Goal: Answer question/provide support: Share knowledge or assist other users

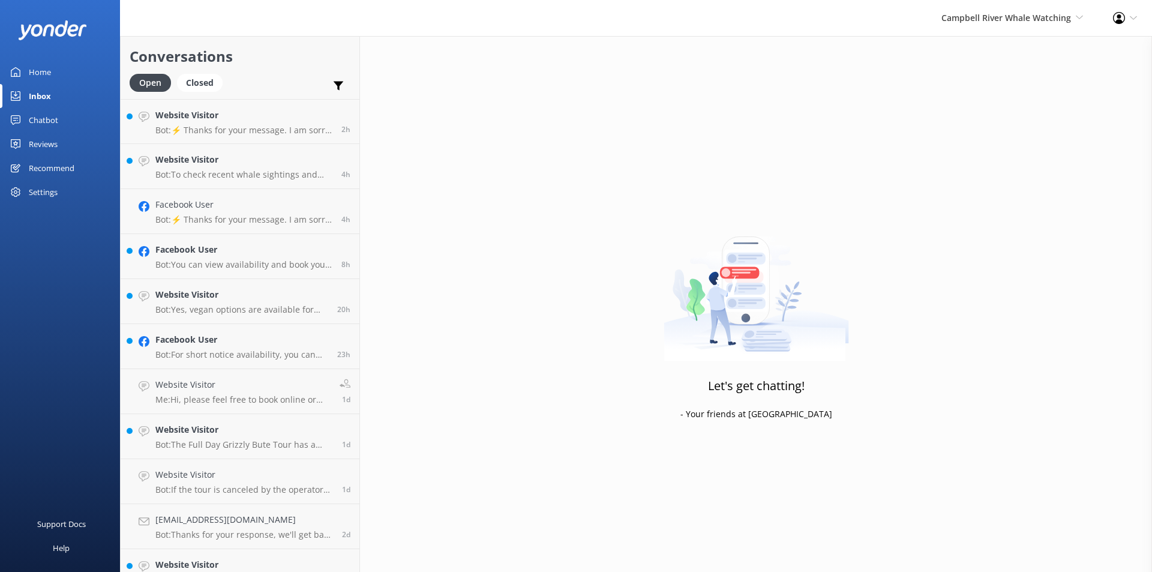
click at [44, 149] on div "Reviews" at bounding box center [43, 144] width 29 height 24
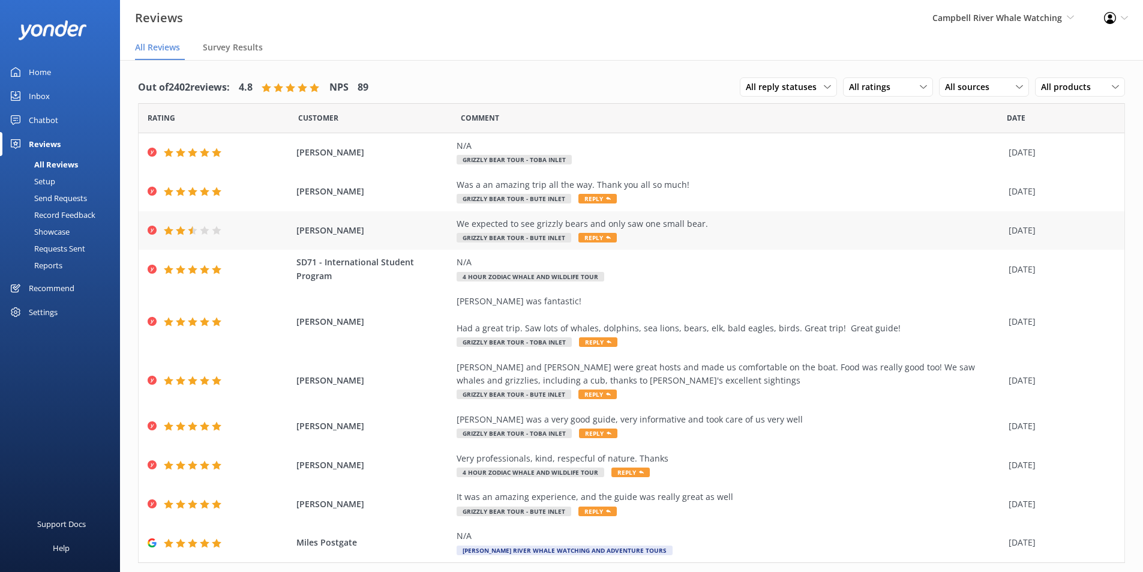
click at [662, 231] on div "We expected to see grizzly bears and only saw one small bear. Grizzly Bear Tour…" at bounding box center [730, 230] width 546 height 27
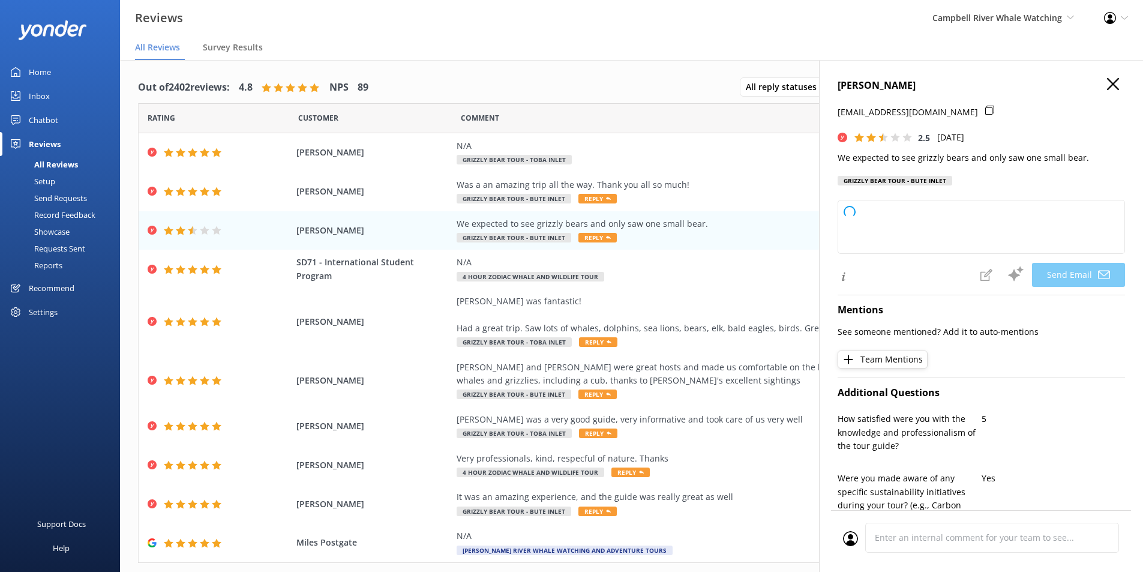
type textarea "Hi Jim, Thank you for your feedback. We’re sorry to hear you didn’t spot more g…"
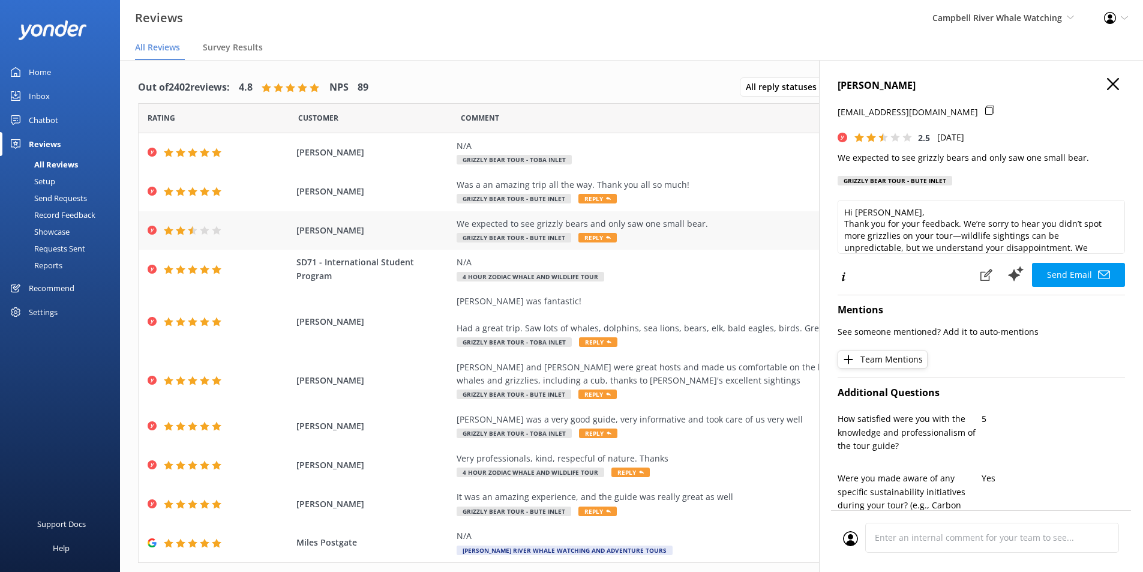
drag, startPoint x: 393, startPoint y: 227, endPoint x: 385, endPoint y: 228, distance: 7.8
click at [385, 228] on span "Jim Fox" at bounding box center [373, 230] width 155 height 13
click at [1112, 86] on h4 "Jim Fox" at bounding box center [981, 86] width 287 height 16
click at [1107, 83] on use "button" at bounding box center [1113, 84] width 12 height 12
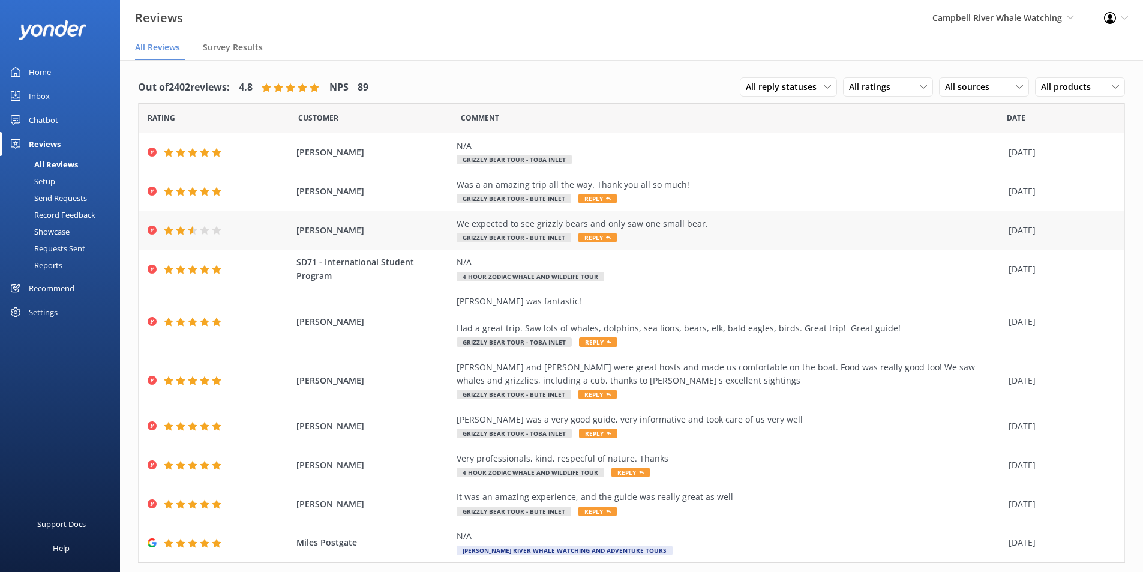
drag, startPoint x: 346, startPoint y: 232, endPoint x: 293, endPoint y: 230, distance: 52.8
click at [296, 230] on span "Jim Fox" at bounding box center [373, 230] width 155 height 13
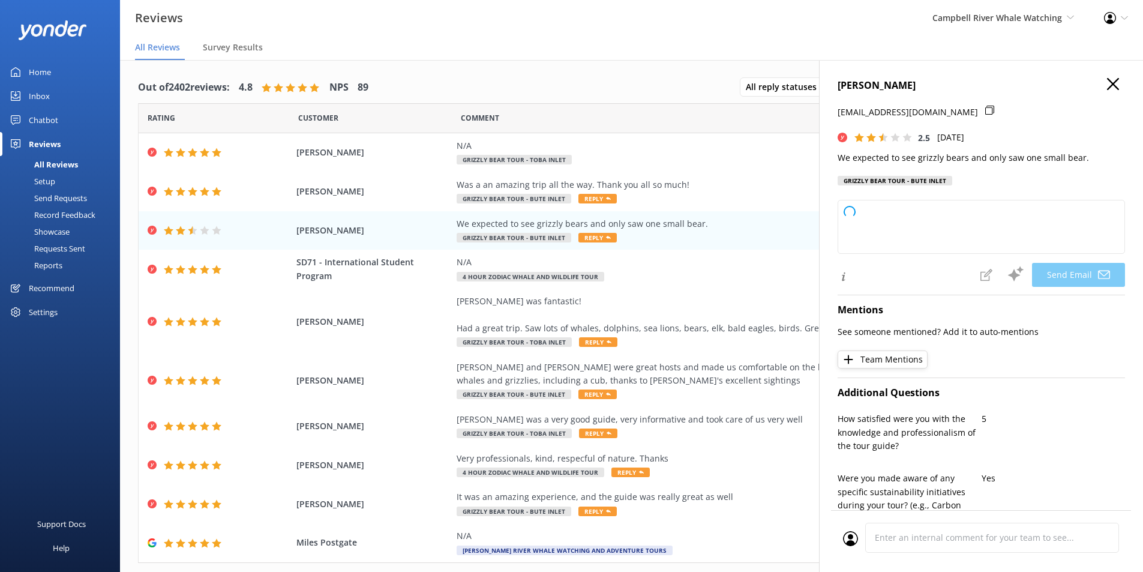
type textarea "Hi Jim, Thank you for sharing your feedback. We're sorry to hear that the wildl…"
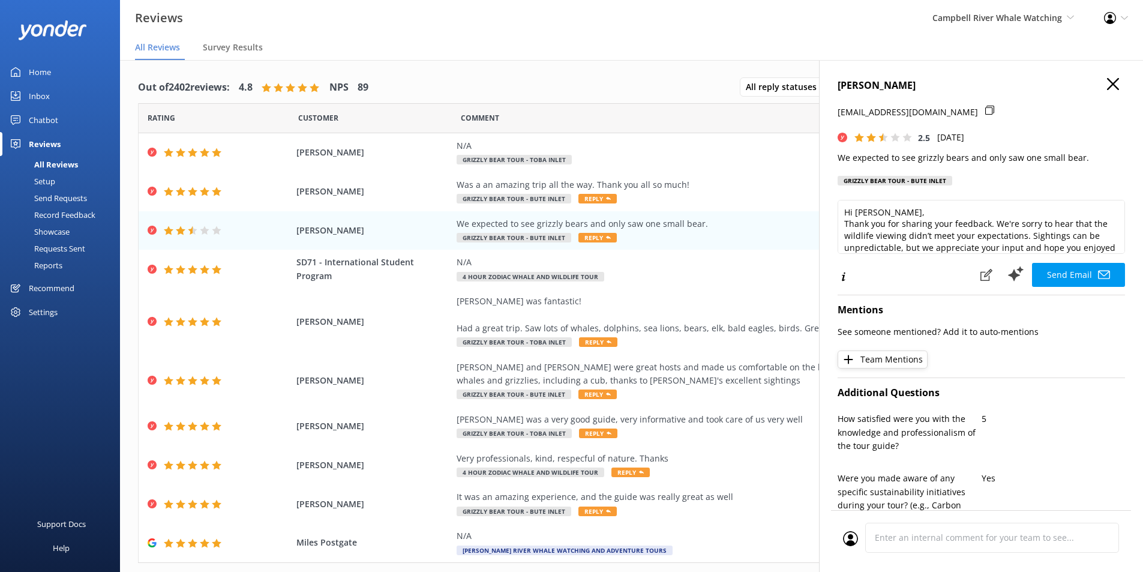
drag, startPoint x: 840, startPoint y: 154, endPoint x: 833, endPoint y: 162, distance: 10.2
click at [833, 162] on div "Jim Fox j.cfoxsilver@gmail.com 2.5 Mon, 29th Sep 2025 We expected to see grizzl…" at bounding box center [981, 346] width 324 height 572
drag, startPoint x: 839, startPoint y: 154, endPoint x: 1080, endPoint y: 163, distance: 240.8
click at [1080, 163] on p "We expected to see grizzly bears and only saw one small bear." at bounding box center [981, 157] width 287 height 13
copy p "We expected to see grizzly bears and only saw one small bear."
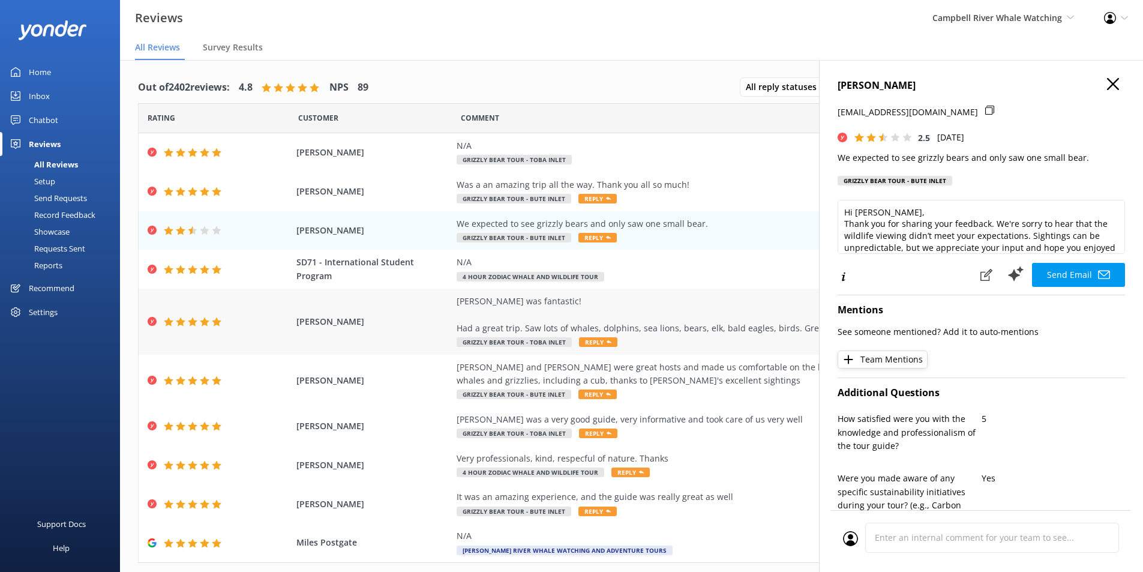
click at [437, 314] on div "Kristin Dusome Tyler W was fantastic! Had a great trip. Saw lots of whales, dol…" at bounding box center [632, 322] width 986 height 66
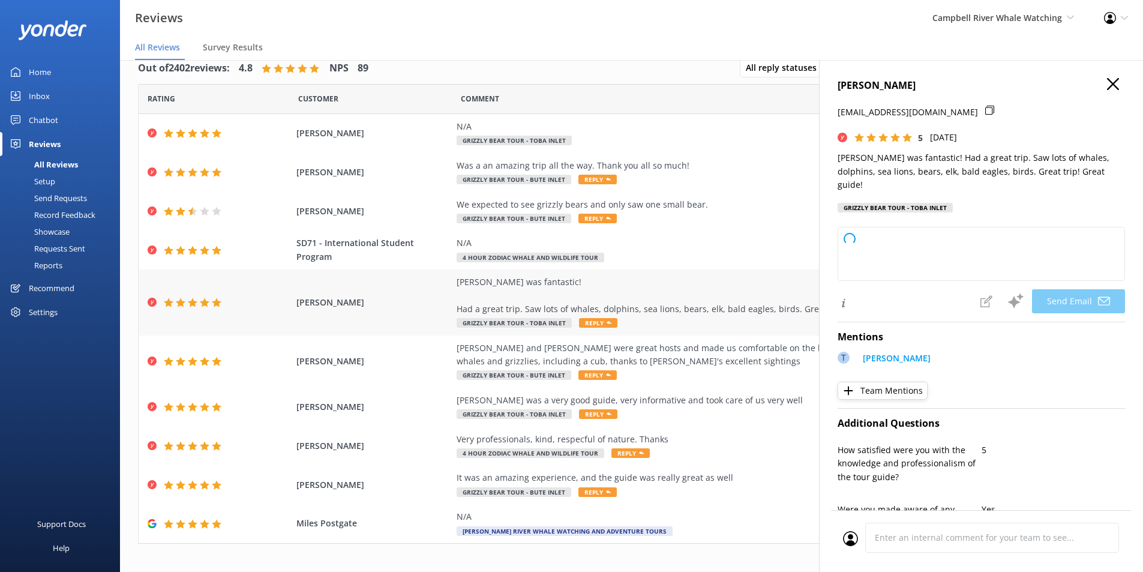
scroll to position [30, 0]
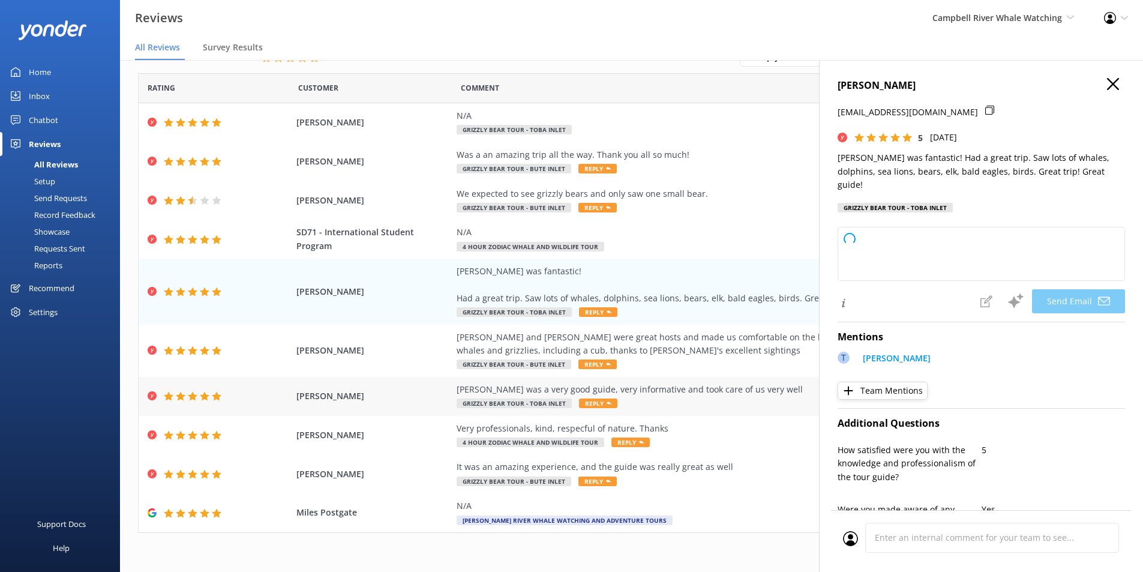
type textarea "Thank you so much, Kristin! We’re thrilled to hear you had such a wonderful exp…"
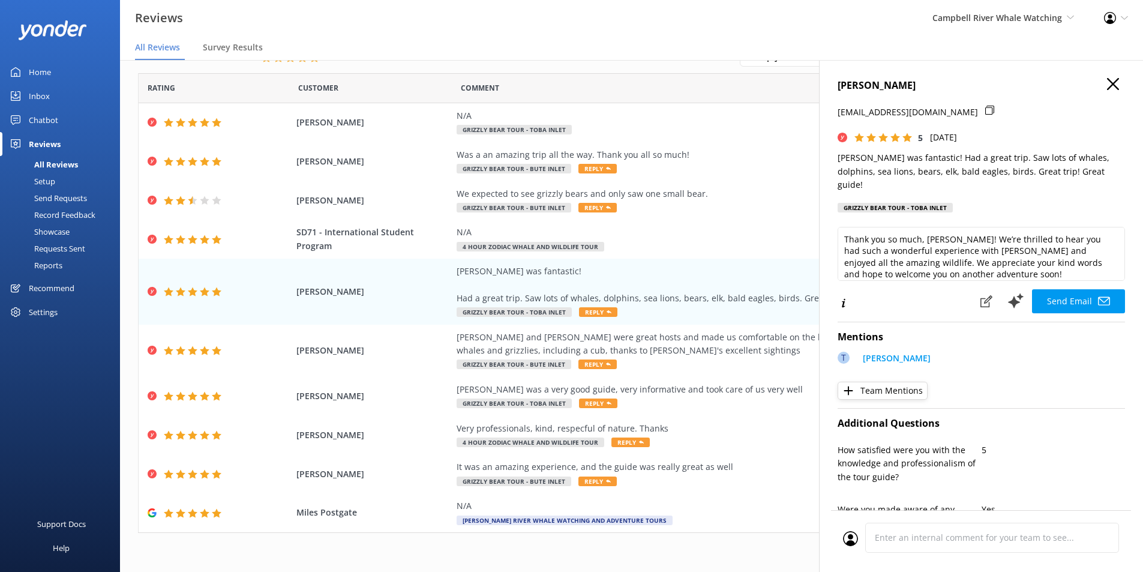
click at [44, 68] on div "Home" at bounding box center [40, 72] width 22 height 24
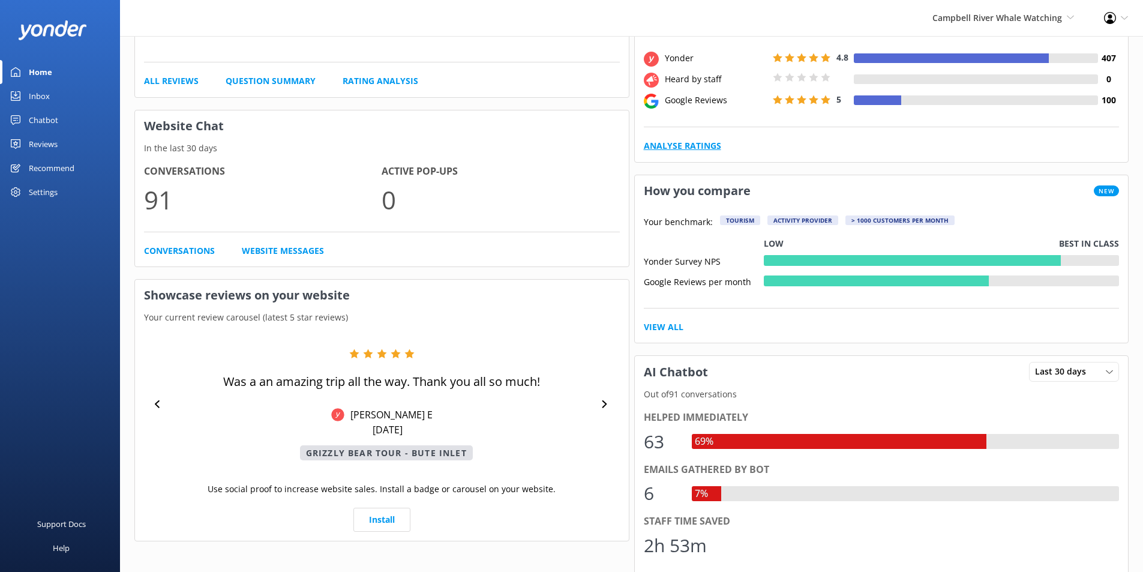
scroll to position [240, 0]
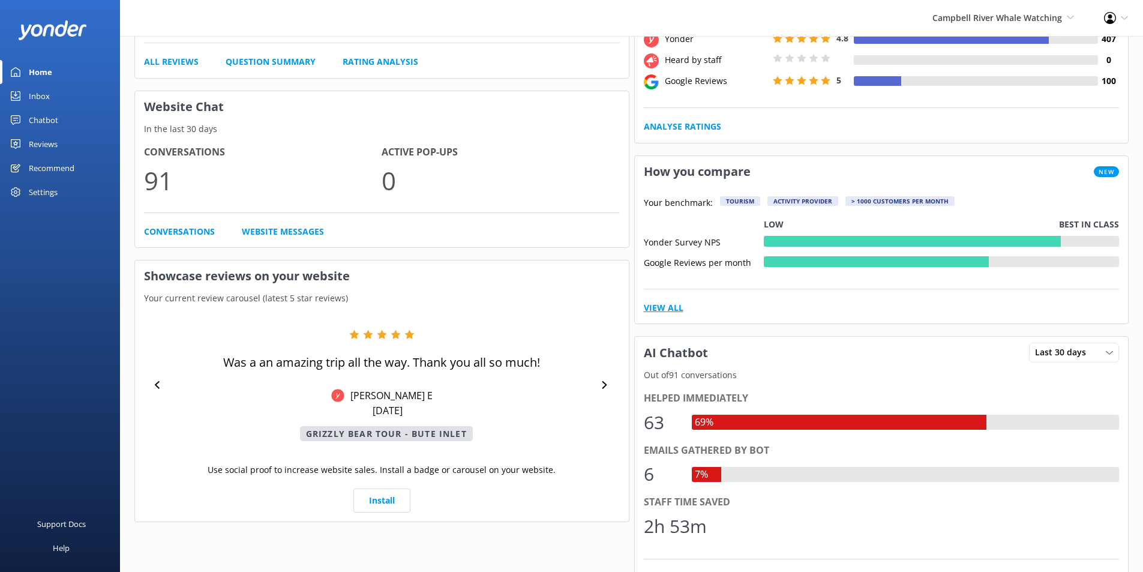
click at [670, 307] on link "View All" at bounding box center [664, 307] width 40 height 13
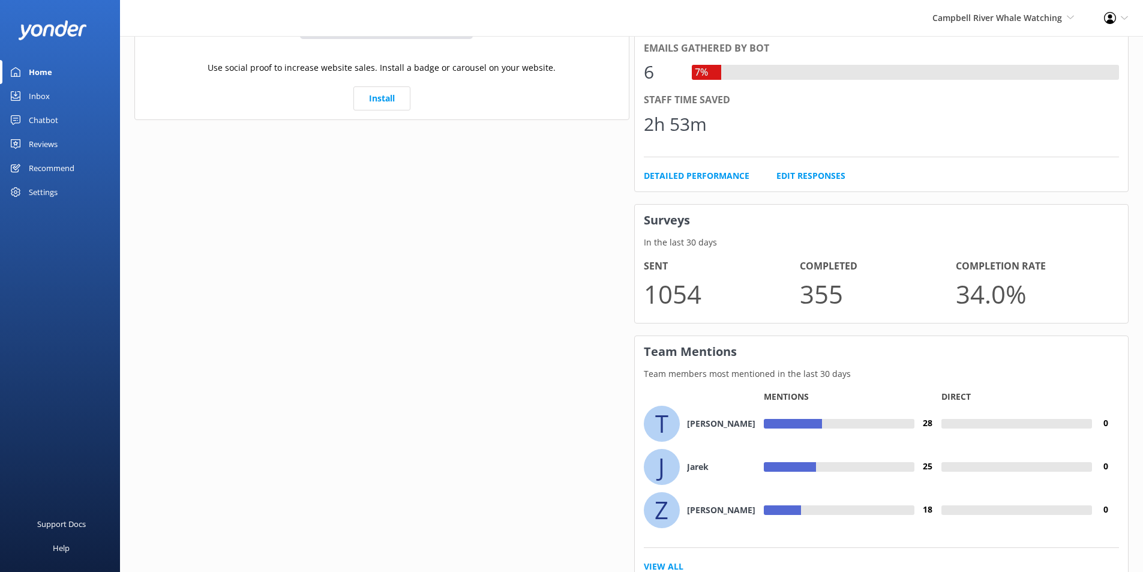
scroll to position [689, 0]
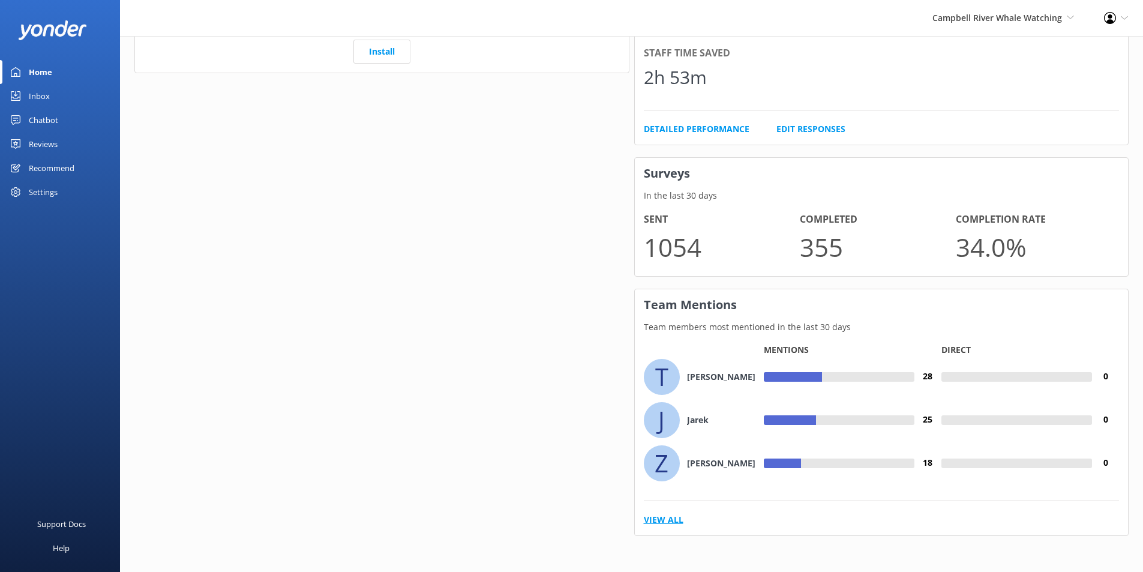
click at [679, 518] on link "View All" at bounding box center [664, 519] width 40 height 13
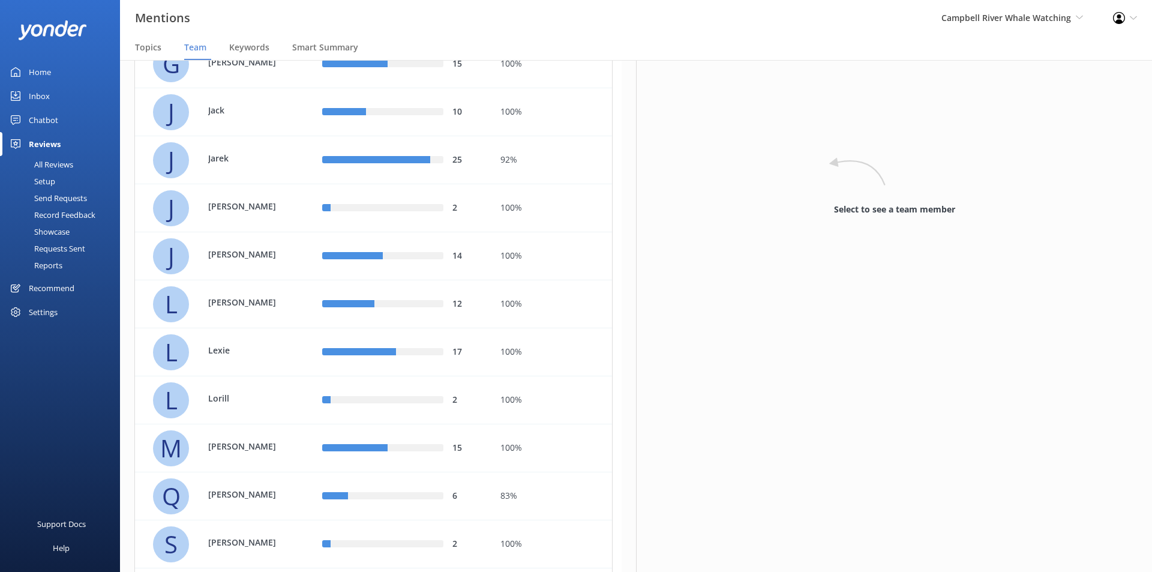
scroll to position [360, 0]
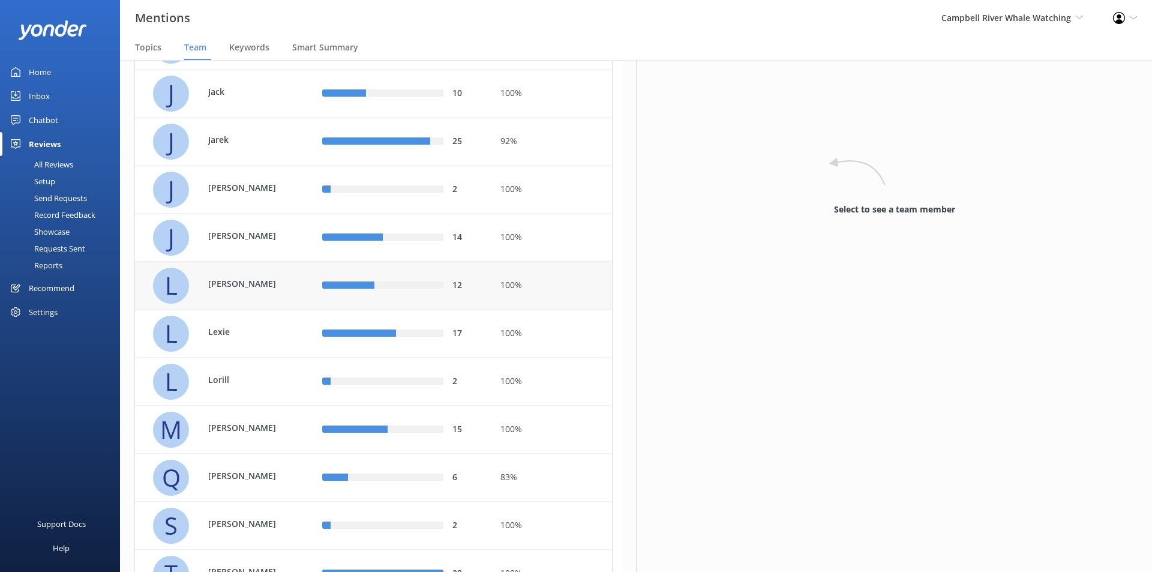
click at [401, 280] on div "12" at bounding box center [402, 285] width 160 height 13
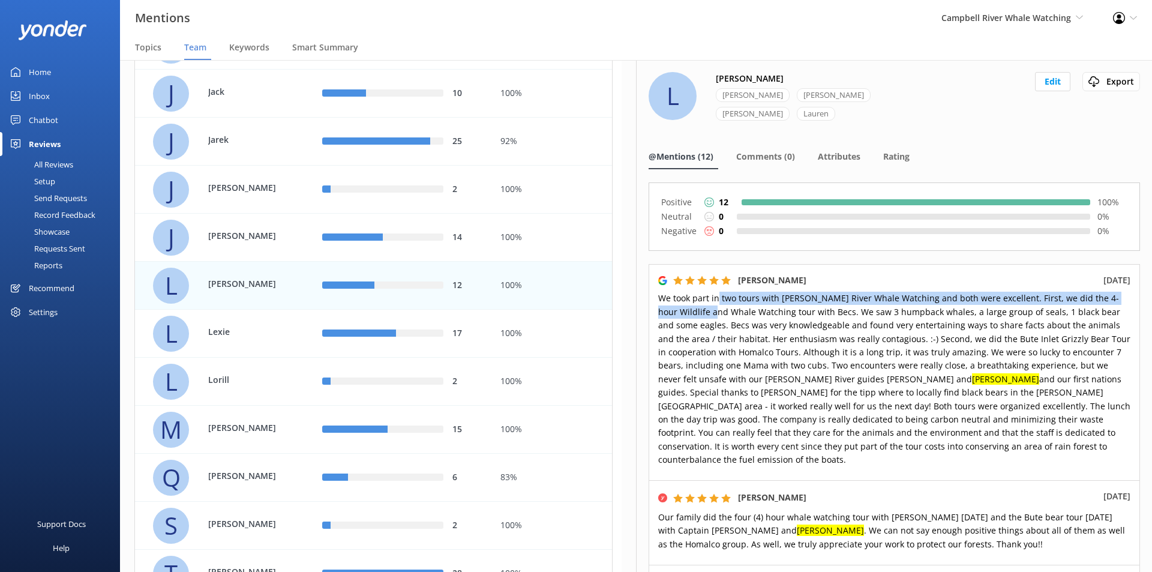
drag, startPoint x: 717, startPoint y: 282, endPoint x: 717, endPoint y: 295, distance: 12.6
click at [717, 295] on span "We took part in two tours with [PERSON_NAME] River Whale Watching and both were…" at bounding box center [894, 378] width 472 height 173
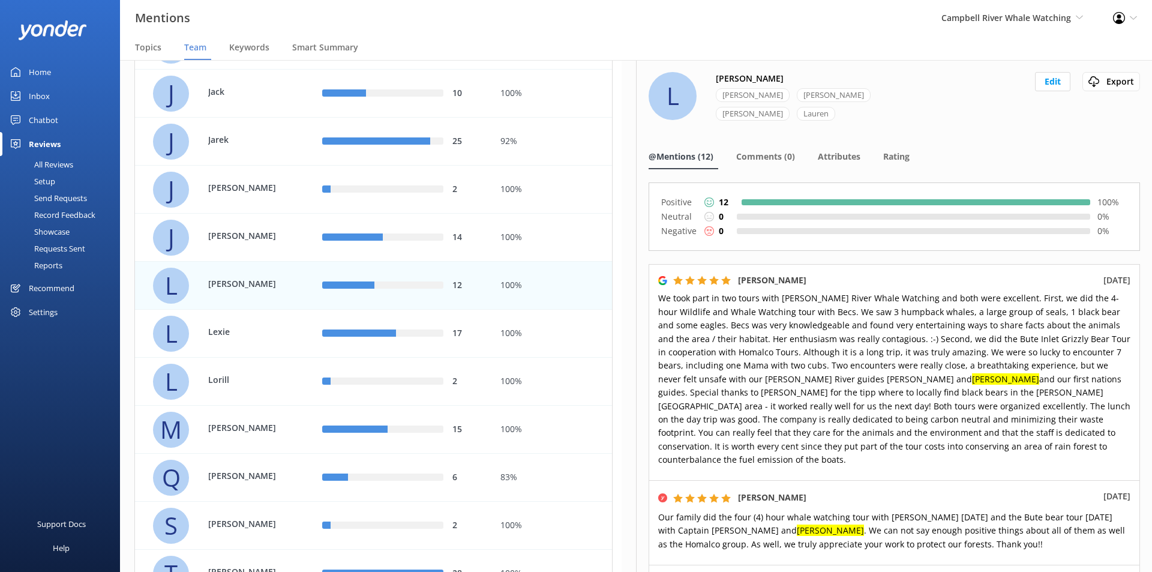
click at [733, 298] on span "We took part in two tours with [PERSON_NAME] River Whale Watching and both were…" at bounding box center [894, 378] width 472 height 173
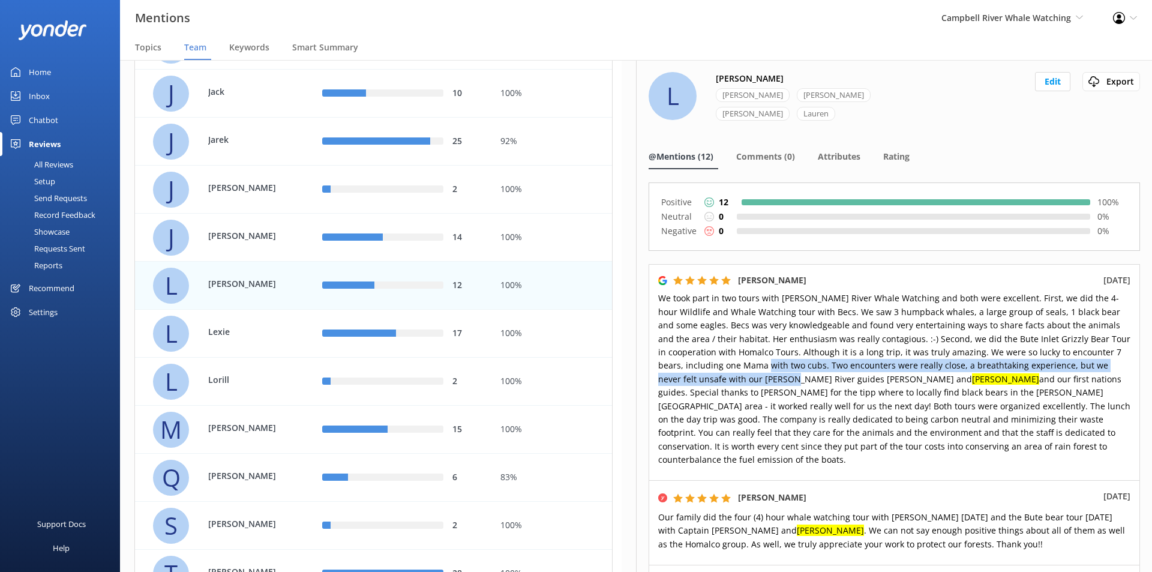
drag, startPoint x: 786, startPoint y: 352, endPoint x: 788, endPoint y: 360, distance: 8.7
click at [788, 360] on span "We took part in two tours with [PERSON_NAME] River Whale Watching and both were…" at bounding box center [894, 378] width 472 height 173
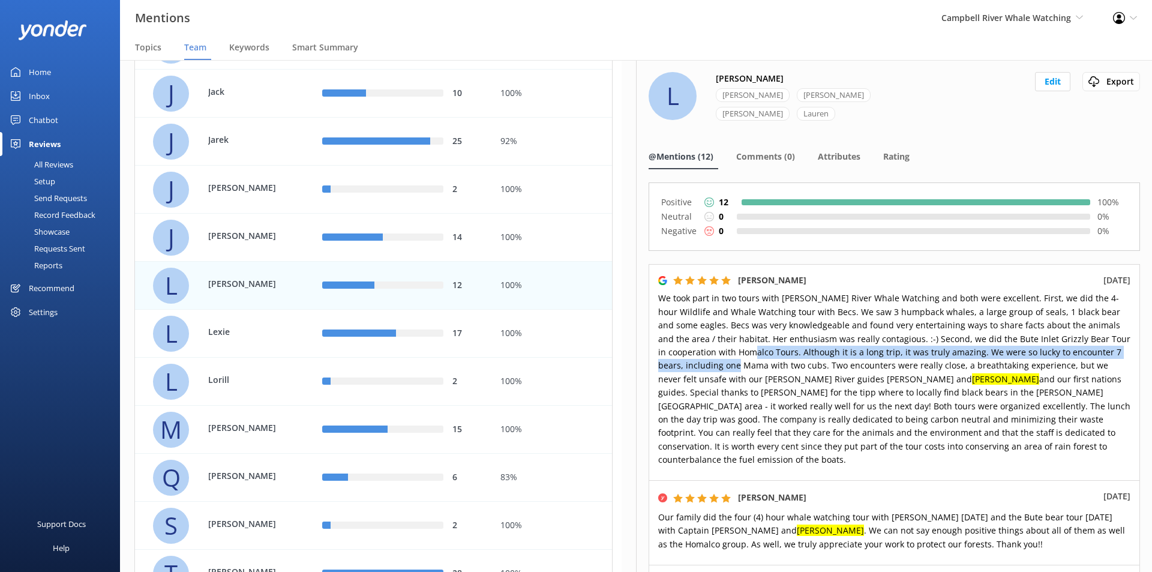
drag, startPoint x: 765, startPoint y: 335, endPoint x: 765, endPoint y: 345, distance: 9.6
click at [765, 345] on span "We took part in two tours with [PERSON_NAME] River Whale Watching and both were…" at bounding box center [894, 378] width 472 height 173
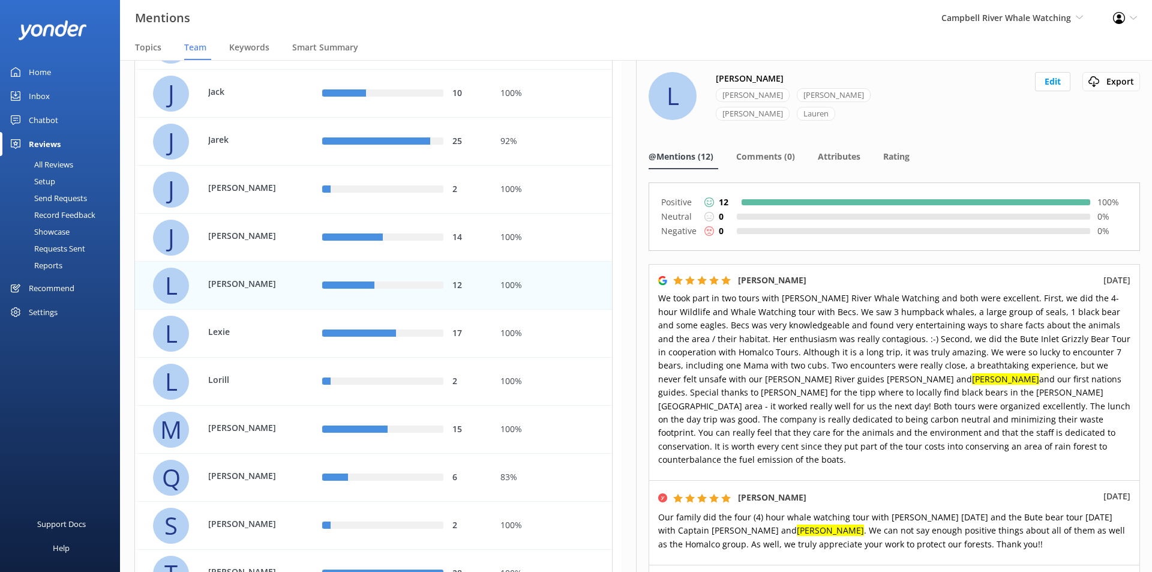
drag, startPoint x: 758, startPoint y: 291, endPoint x: 758, endPoint y: 303, distance: 12.0
click at [758, 303] on p "We took part in two tours with [PERSON_NAME] River Whale Watching and both were…" at bounding box center [894, 379] width 472 height 175
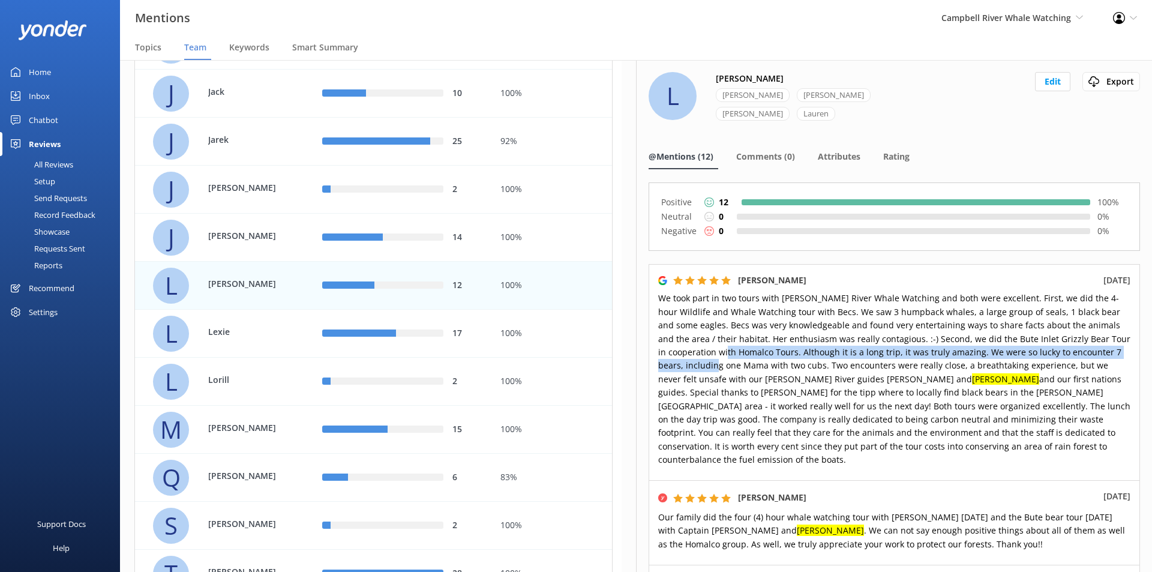
drag, startPoint x: 736, startPoint y: 335, endPoint x: 736, endPoint y: 346, distance: 10.2
click at [736, 346] on span "We took part in two tours with [PERSON_NAME] River Whale Watching and both were…" at bounding box center [894, 378] width 472 height 173
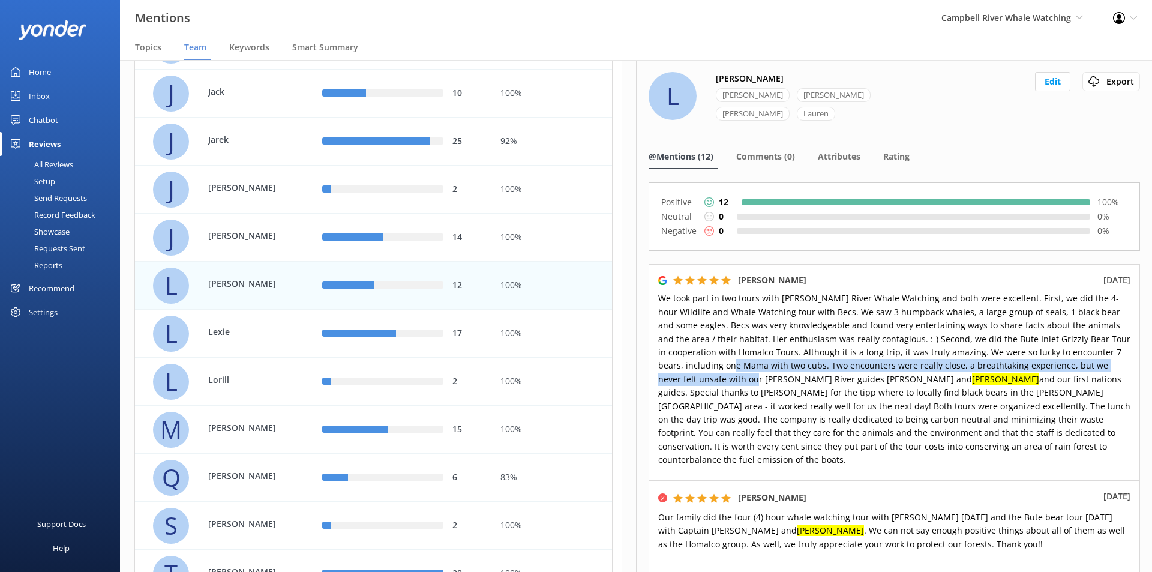
drag, startPoint x: 757, startPoint y: 352, endPoint x: 757, endPoint y: 364, distance: 12.0
click at [757, 364] on span "We took part in two tours with [PERSON_NAME] River Whale Watching and both were…" at bounding box center [894, 378] width 472 height 173
drag, startPoint x: 738, startPoint y: 353, endPoint x: 742, endPoint y: 364, distance: 10.8
click at [742, 364] on span "We took part in two tours with [PERSON_NAME] River Whale Watching and both were…" at bounding box center [894, 378] width 472 height 173
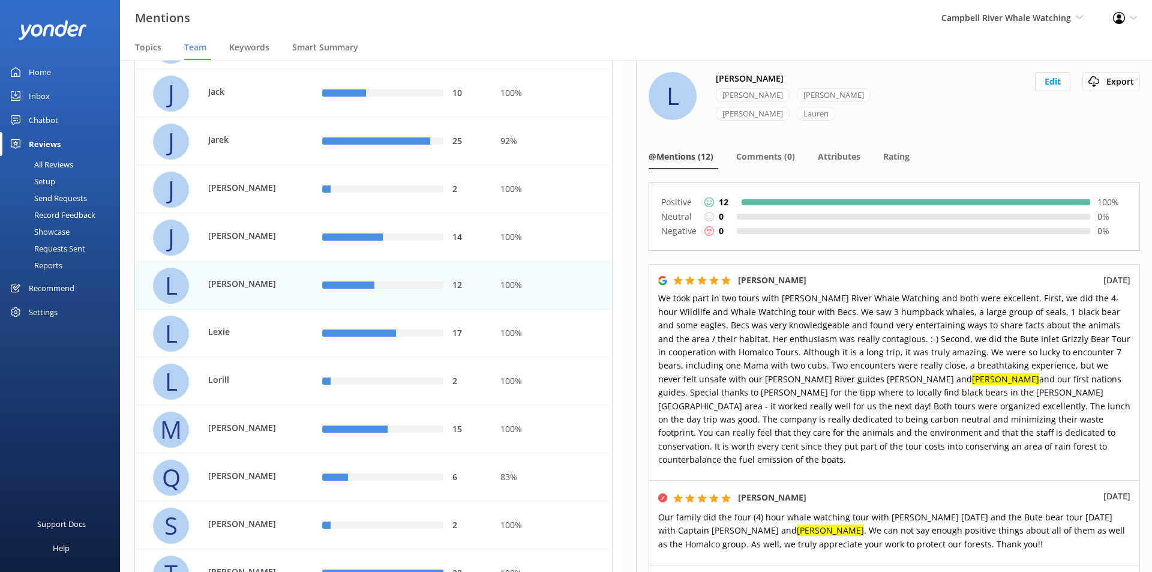
click at [779, 368] on span "We took part in two tours with [PERSON_NAME] River Whale Watching and both were…" at bounding box center [894, 378] width 472 height 173
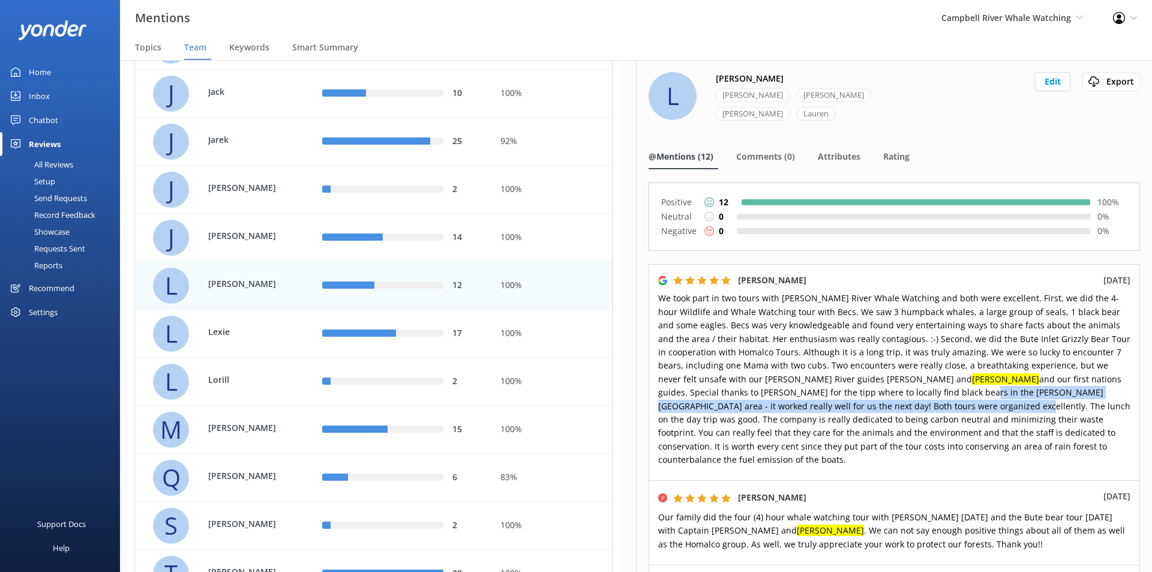
drag, startPoint x: 823, startPoint y: 378, endPoint x: 821, endPoint y: 388, distance: 9.8
click at [821, 388] on span "We took part in two tours with [PERSON_NAME] River Whale Watching and both were…" at bounding box center [894, 378] width 472 height 173
drag, startPoint x: 798, startPoint y: 379, endPoint x: 798, endPoint y: 388, distance: 9.6
click at [798, 388] on span "We took part in two tours with [PERSON_NAME] River Whale Watching and both were…" at bounding box center [894, 378] width 472 height 173
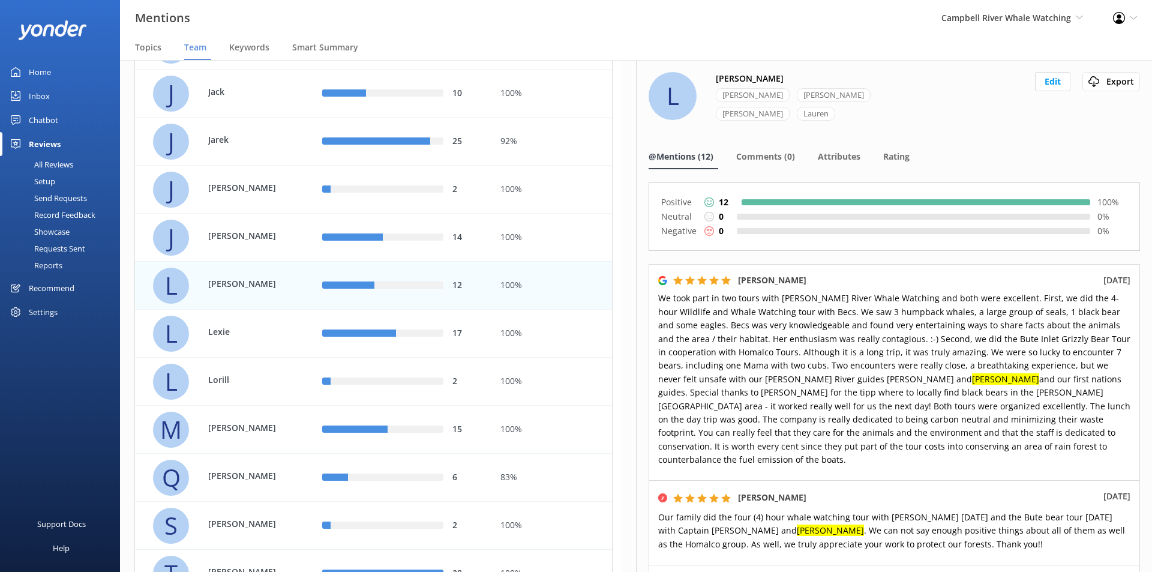
click at [776, 378] on span "We took part in two tours with [PERSON_NAME] River Whale Watching and both were…" at bounding box center [894, 378] width 472 height 173
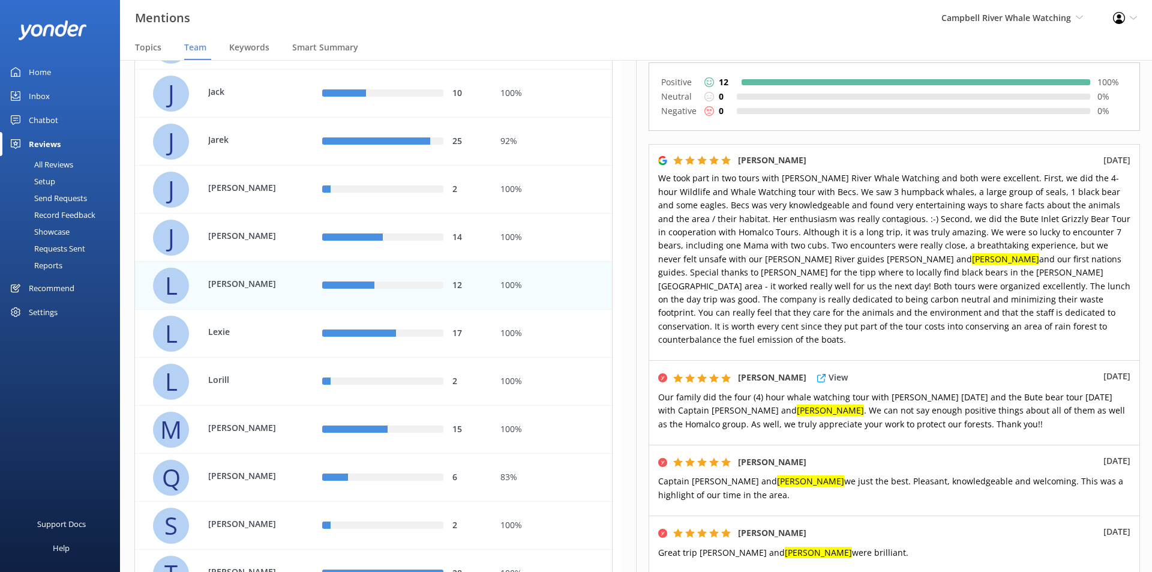
scroll to position [180, 0]
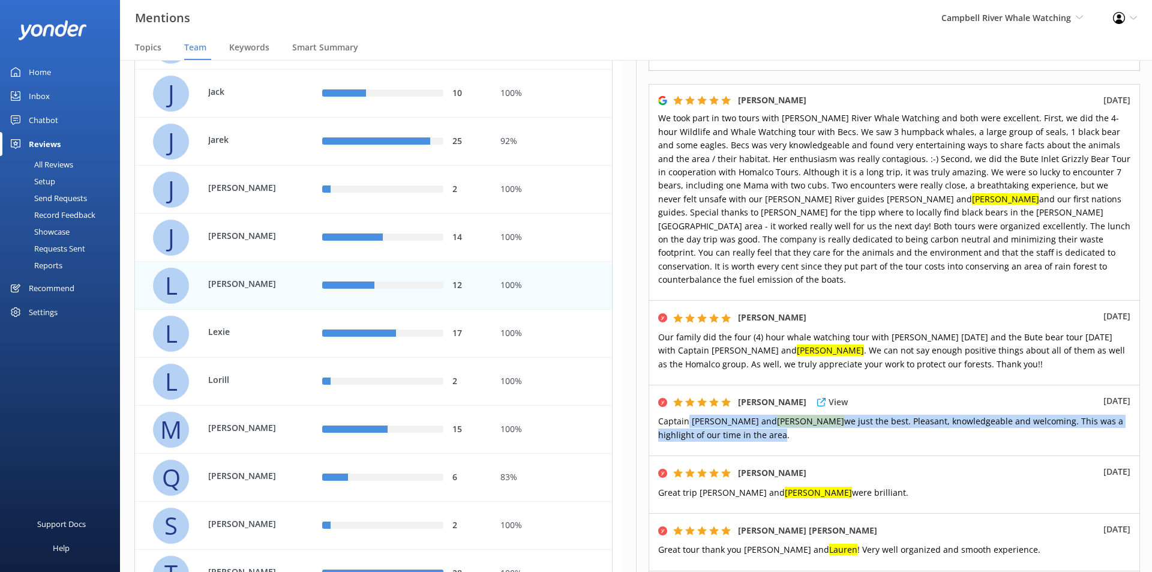
drag, startPoint x: 687, startPoint y: 394, endPoint x: 687, endPoint y: 409, distance: 15.0
click at [687, 415] on span "Captain [PERSON_NAME] and [PERSON_NAME] we just the best. Pleasant, knowledgeab…" at bounding box center [890, 427] width 465 height 25
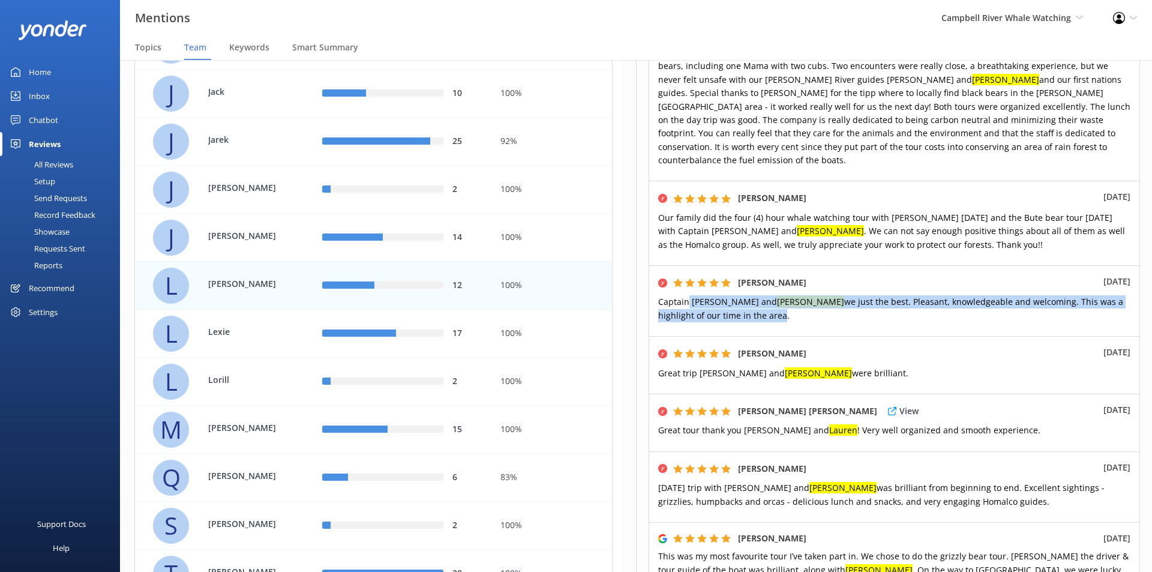
scroll to position [300, 0]
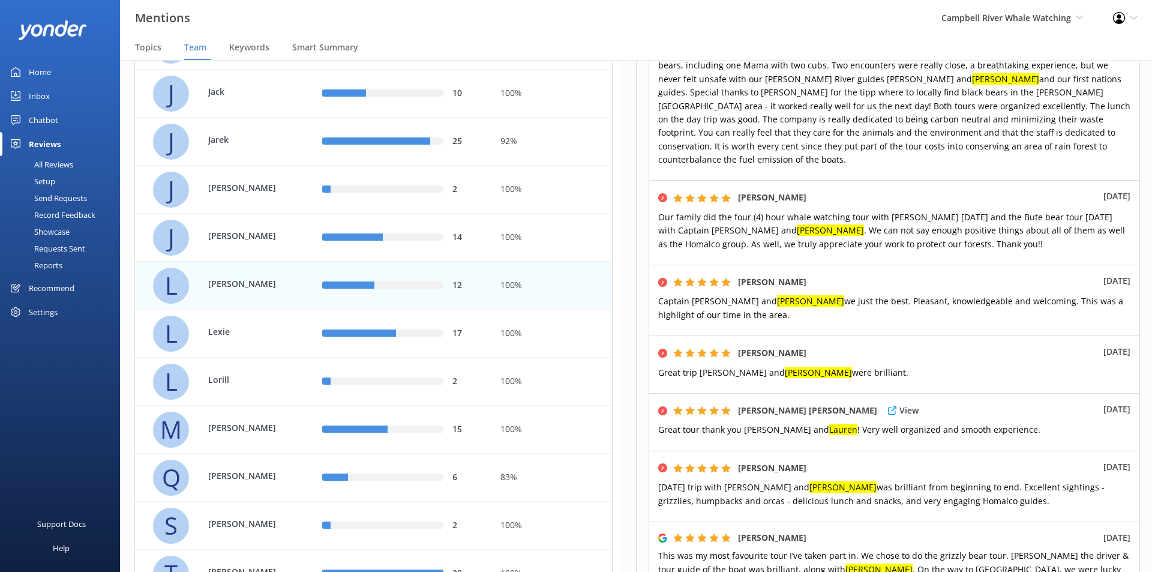
click at [723, 424] on span "Great tour thank you [PERSON_NAME] and [PERSON_NAME] ! Very well organized and …" at bounding box center [849, 429] width 382 height 11
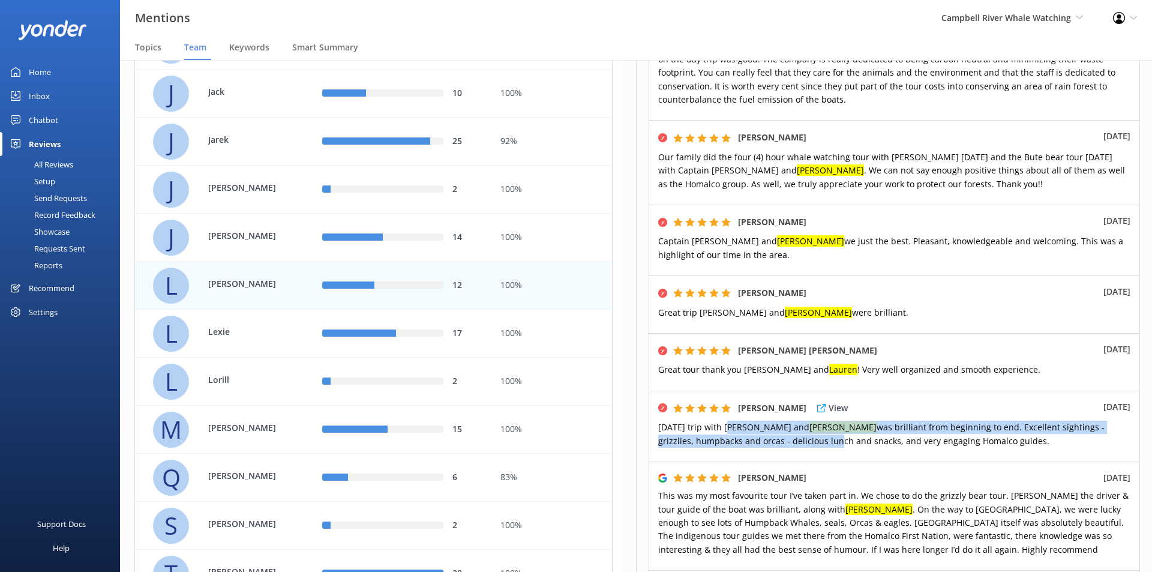
drag, startPoint x: 729, startPoint y: 395, endPoint x: 731, endPoint y: 408, distance: 12.8
click at [731, 421] on span "[DATE] trip with [PERSON_NAME] and [PERSON_NAME] was brilliant from beginning t…" at bounding box center [881, 433] width 446 height 25
drag, startPoint x: 785, startPoint y: 413, endPoint x: 785, endPoint y: 400, distance: 13.8
click at [785, 421] on span "[DATE] trip with [PERSON_NAME] and [PERSON_NAME] was brilliant from beginning t…" at bounding box center [881, 433] width 446 height 25
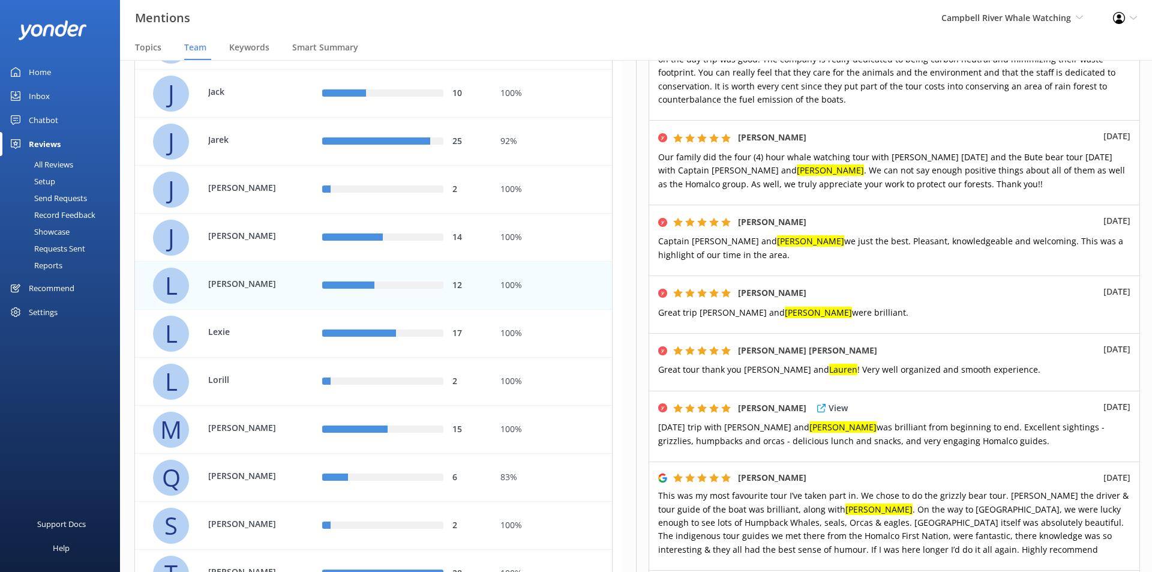
click at [766, 421] on span "[DATE] trip with [PERSON_NAME] and [PERSON_NAME] was brilliant from beginning t…" at bounding box center [881, 433] width 446 height 25
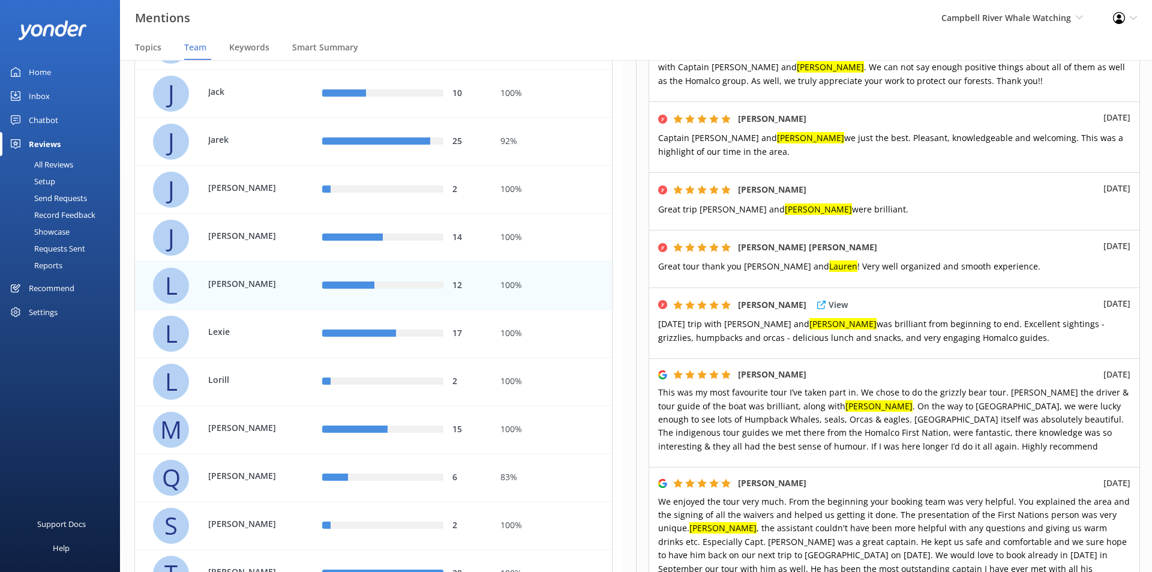
scroll to position [480, 0]
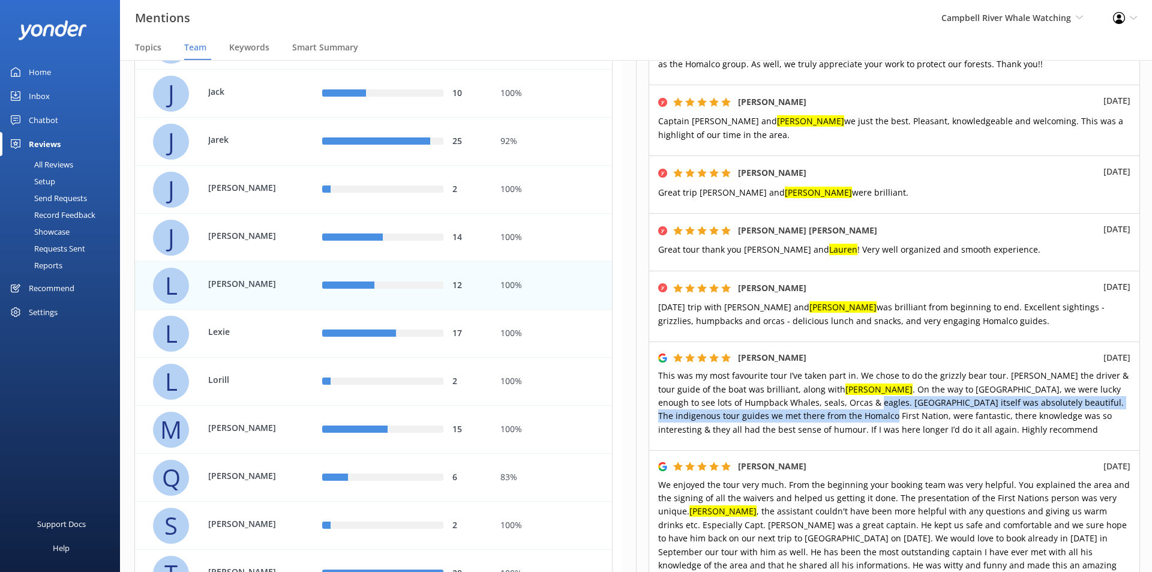
drag, startPoint x: 772, startPoint y: 387, endPoint x: 773, endPoint y: 373, distance: 14.4
click at [773, 373] on span "This was my most favourite tour I’ve taken part in. We chose to do the grizzly …" at bounding box center [893, 402] width 470 height 65
drag, startPoint x: 767, startPoint y: 370, endPoint x: 770, endPoint y: 388, distance: 18.4
click at [770, 388] on span "This was my most favourite tour I’ve taken part in. We chose to do the grizzly …" at bounding box center [893, 402] width 470 height 65
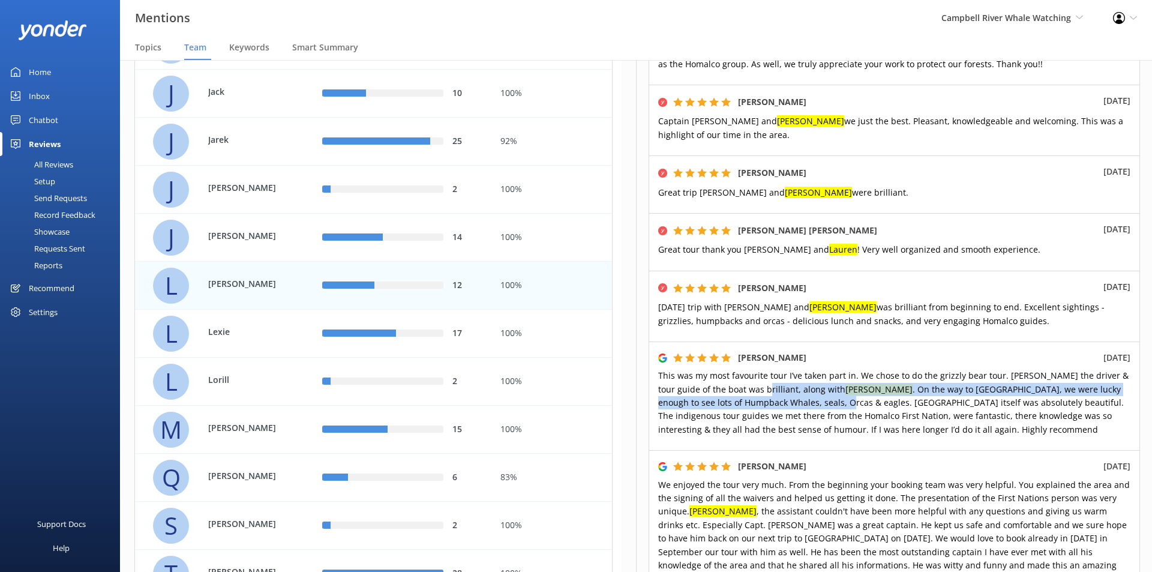
drag, startPoint x: 743, startPoint y: 360, endPoint x: 743, endPoint y: 378, distance: 18.0
click at [743, 378] on span "This was my most favourite tour I’ve taken part in. We chose to do the grizzly …" at bounding box center [893, 402] width 470 height 65
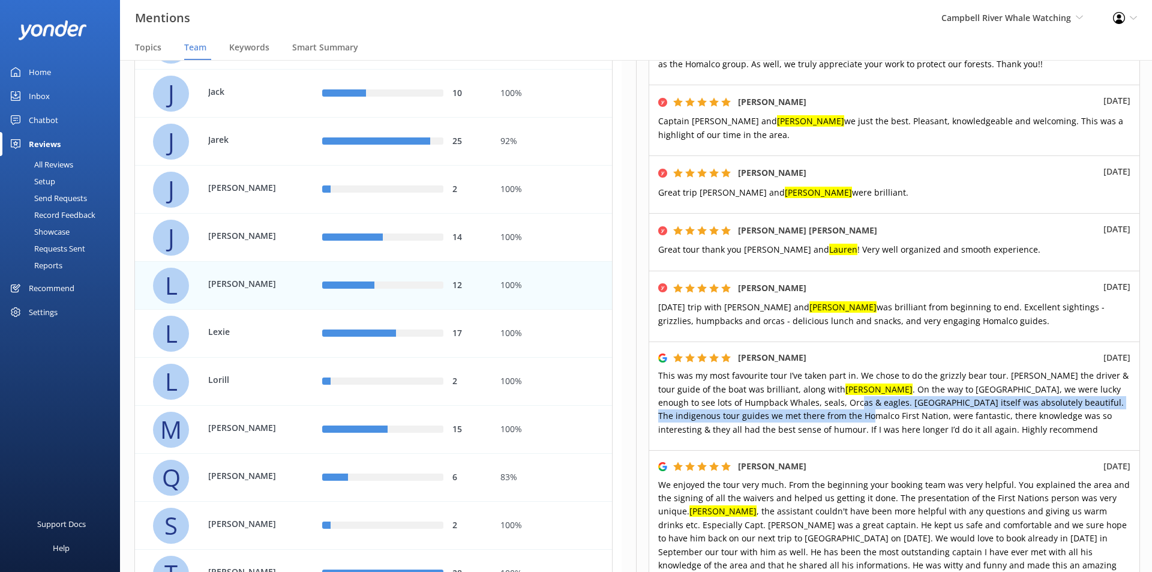
drag, startPoint x: 751, startPoint y: 374, endPoint x: 751, endPoint y: 385, distance: 10.8
click at [751, 385] on span "This was my most favourite tour I’ve taken part in. We chose to do the grizzly …" at bounding box center [893, 402] width 470 height 65
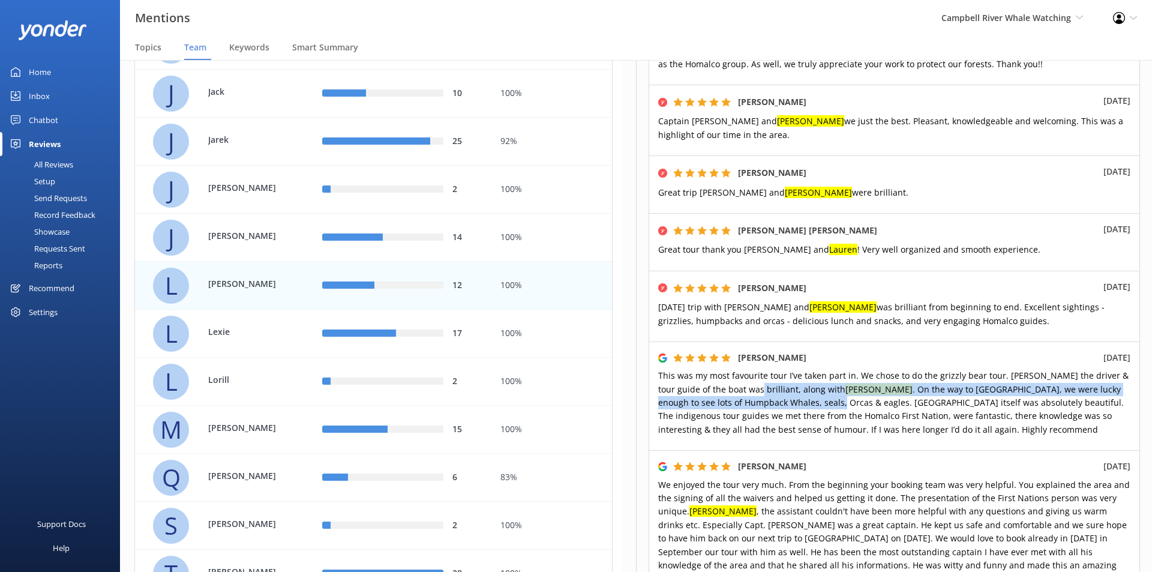
drag, startPoint x: 737, startPoint y: 371, endPoint x: 737, endPoint y: 359, distance: 12.0
click at [737, 370] on span "This was my most favourite tour I’ve taken part in. We chose to do the grizzly …" at bounding box center [893, 402] width 470 height 65
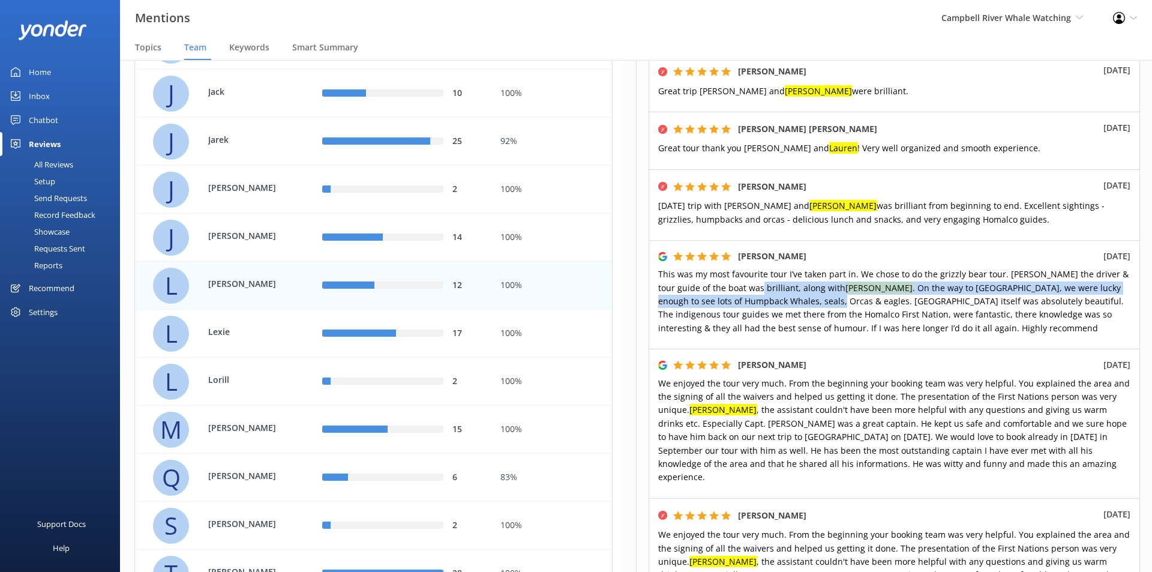
scroll to position [600, 0]
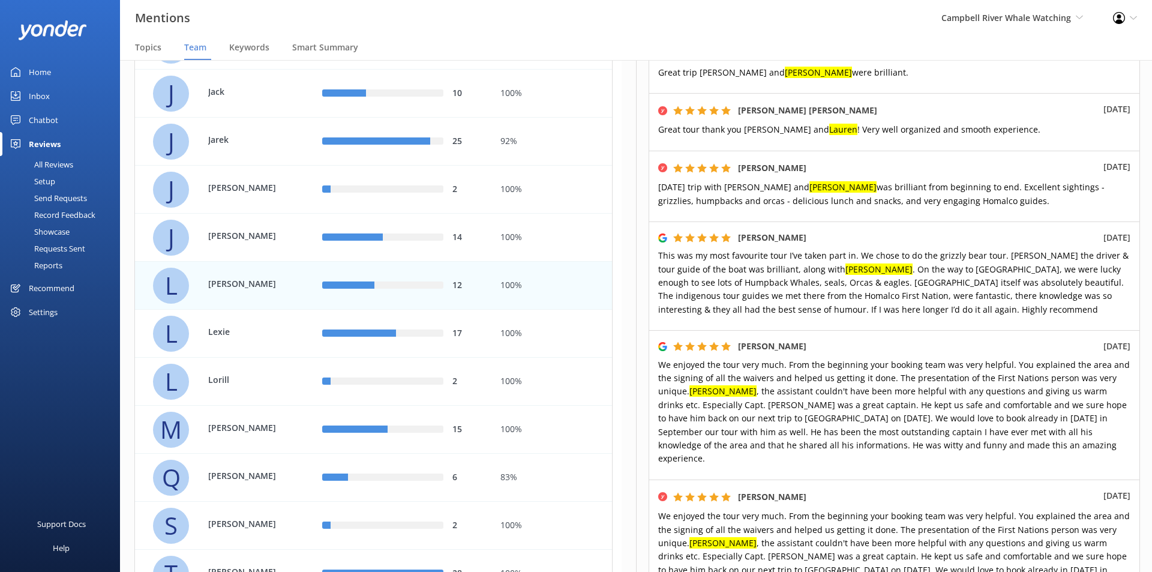
click at [874, 391] on span "We enjoyed the tour very much. From the beginning your booking team was very he…" at bounding box center [894, 412] width 472 height 106
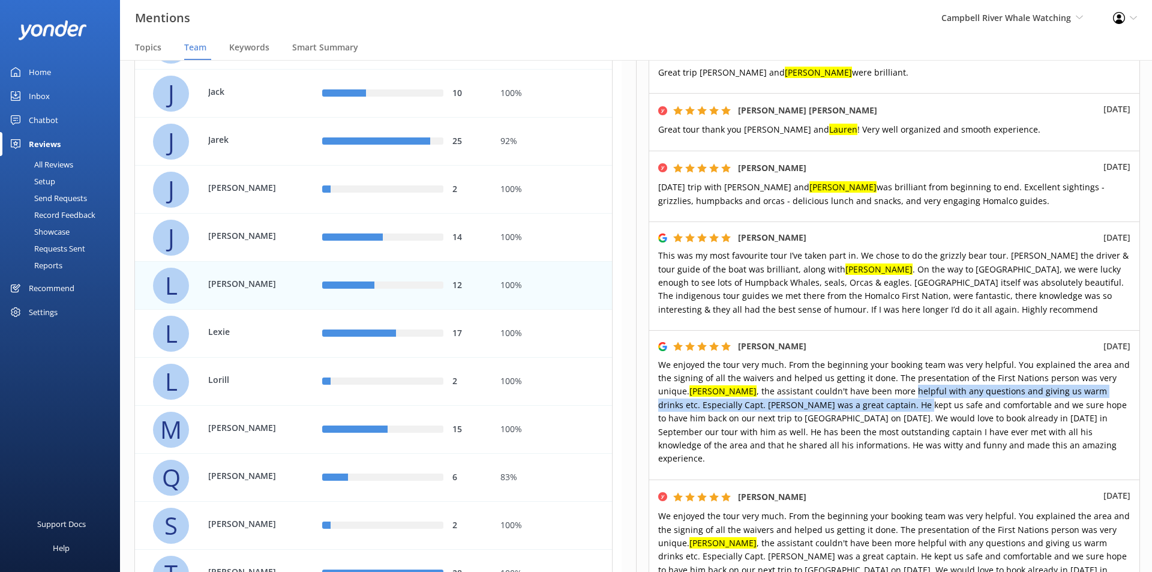
drag, startPoint x: 868, startPoint y: 368, endPoint x: 869, endPoint y: 381, distance: 12.6
click at [869, 381] on p "We enjoyed the tour very much. From the beginning your booking team was very he…" at bounding box center [894, 411] width 472 height 107
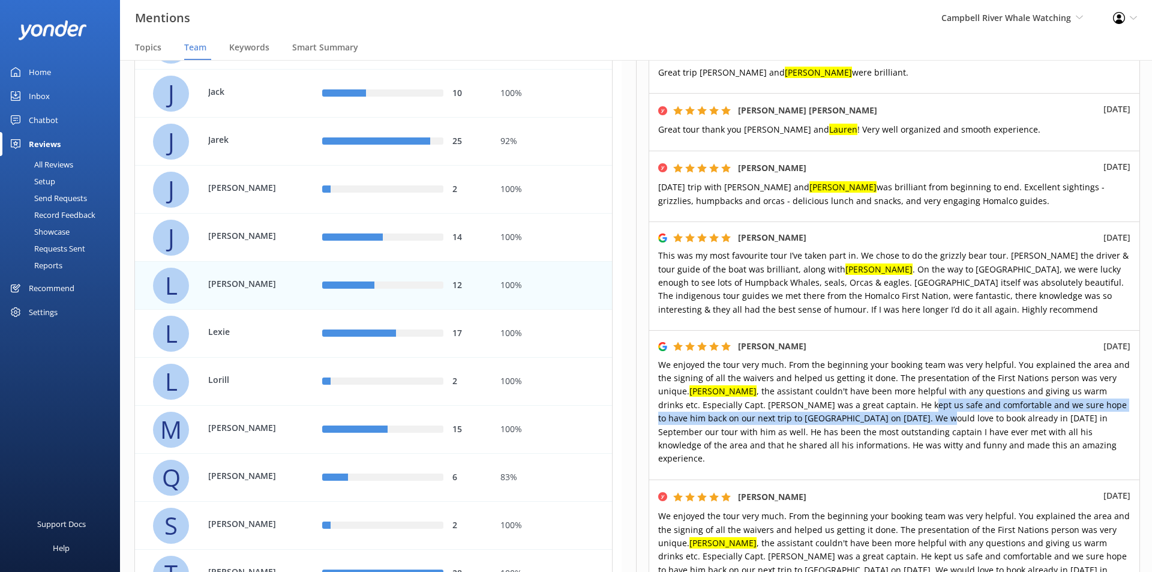
drag, startPoint x: 874, startPoint y: 377, endPoint x: 873, endPoint y: 392, distance: 15.6
click at [873, 392] on span "We enjoyed the tour very much. From the beginning your booking team was very he…" at bounding box center [894, 412] width 472 height 106
drag, startPoint x: 850, startPoint y: 376, endPoint x: 852, endPoint y: 394, distance: 17.6
click at [852, 394] on span "We enjoyed the tour very much. From the beginning your booking team was very he…" at bounding box center [894, 412] width 472 height 106
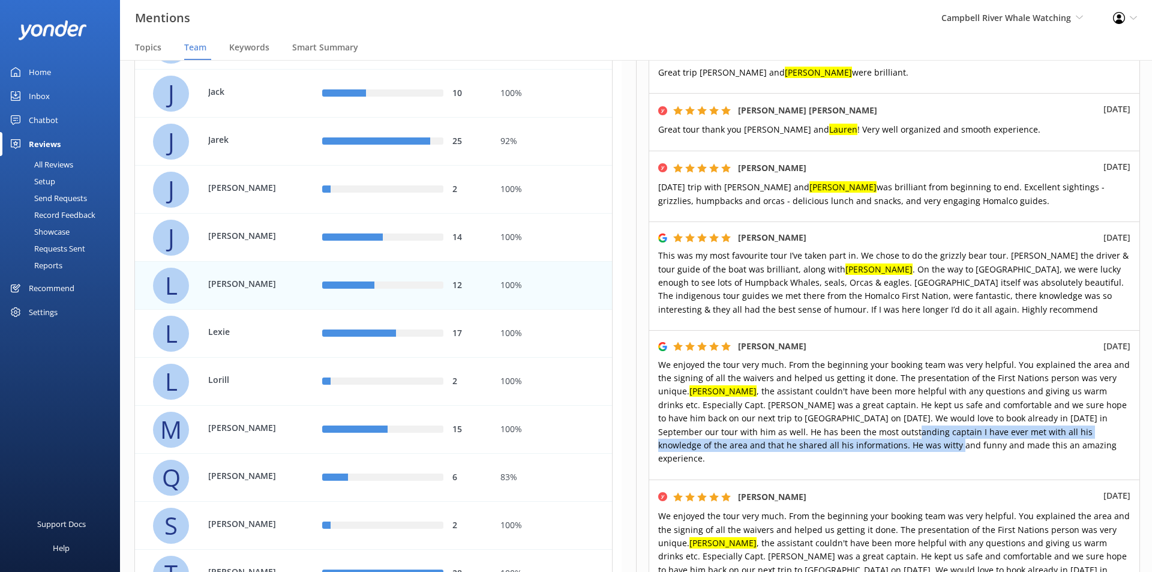
drag, startPoint x: 821, startPoint y: 421, endPoint x: 818, endPoint y: 401, distance: 20.6
click at [818, 401] on span "We enjoyed the tour very much. From the beginning your booking team was very he…" at bounding box center [894, 412] width 472 height 106
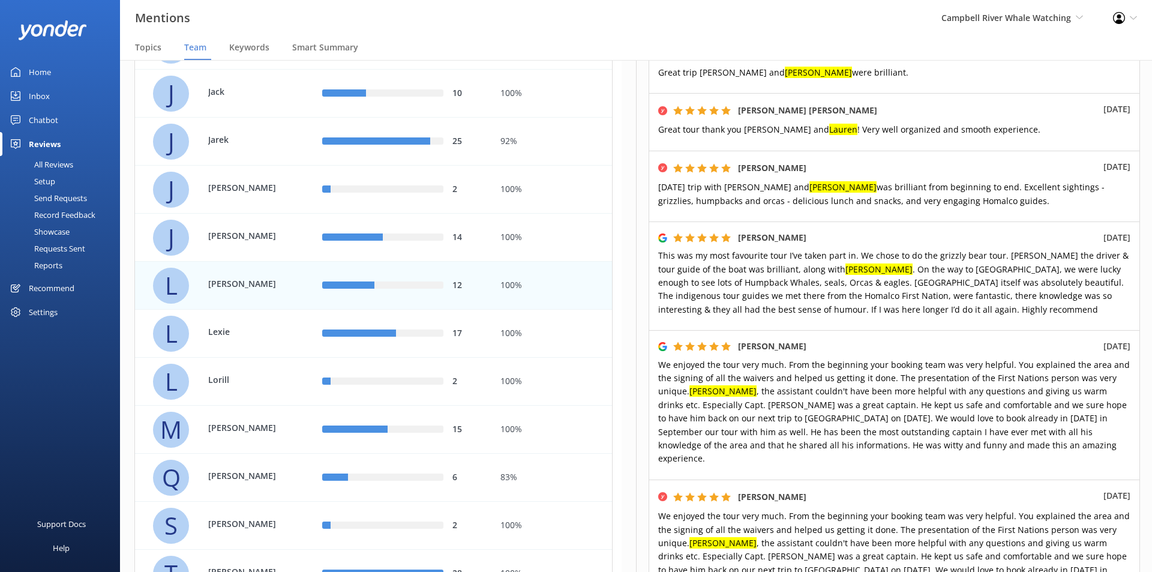
click at [804, 399] on span "We enjoyed the tour very much. From the beginning your booking team was very he…" at bounding box center [894, 412] width 472 height 106
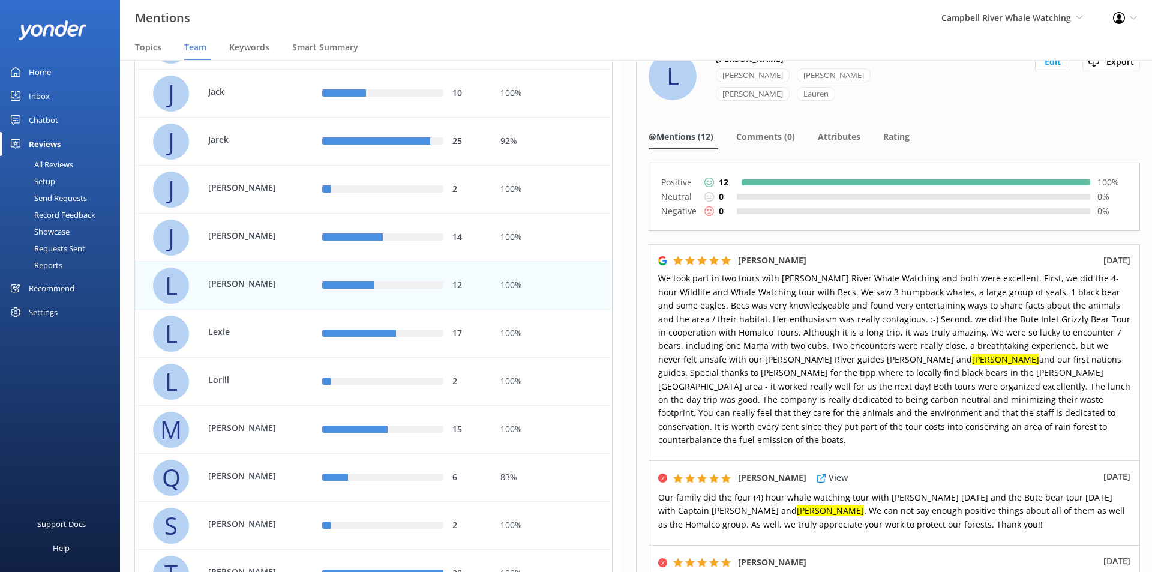
scroll to position [0, 0]
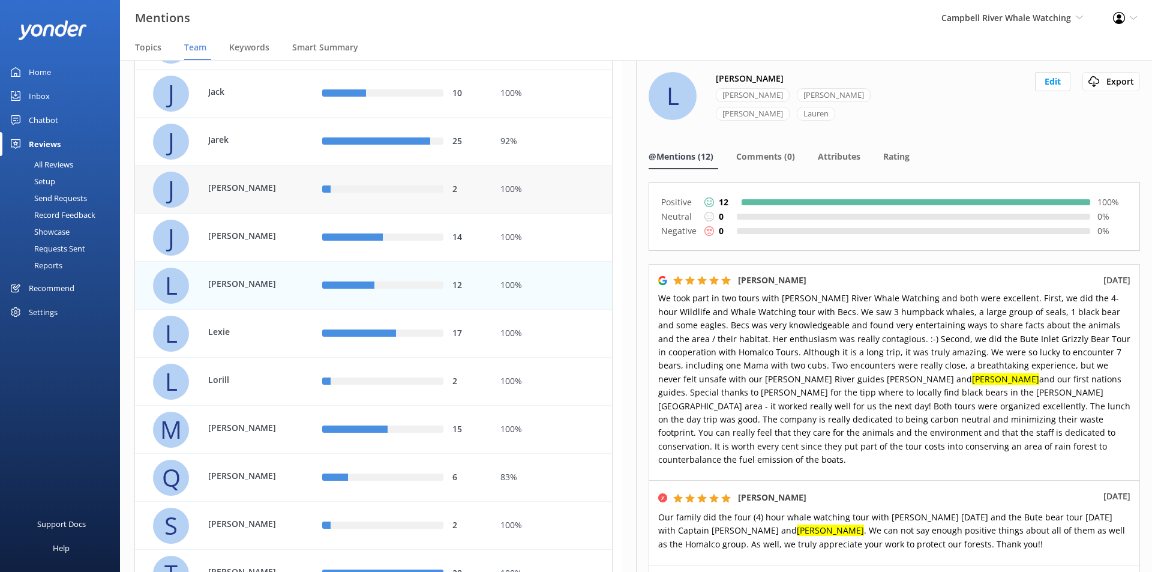
click at [454, 185] on div "2" at bounding box center [467, 189] width 30 height 13
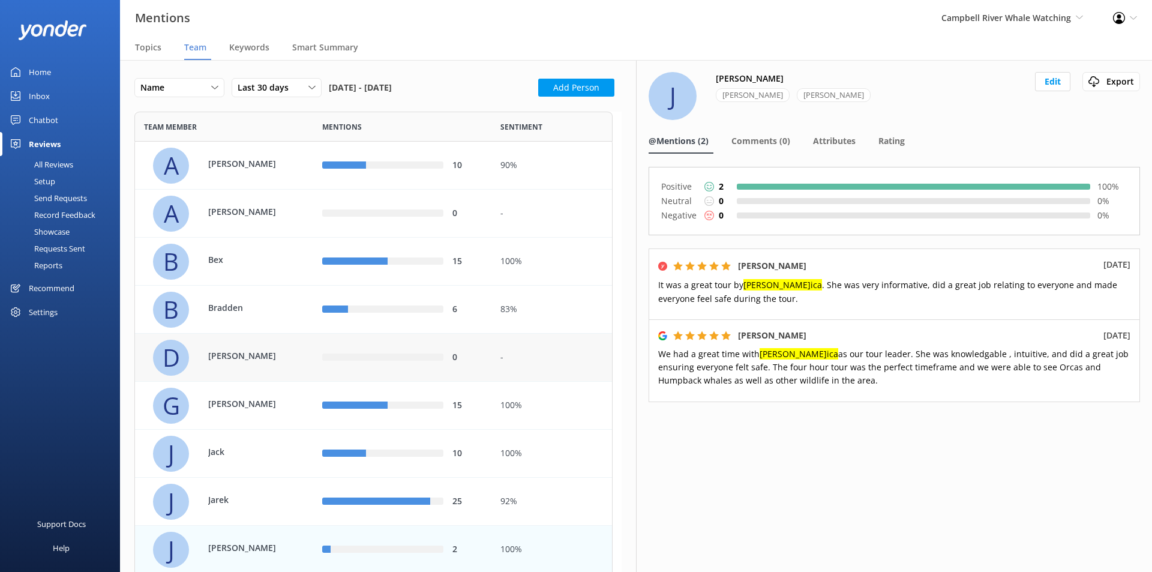
click at [458, 178] on div "10" at bounding box center [402, 166] width 178 height 48
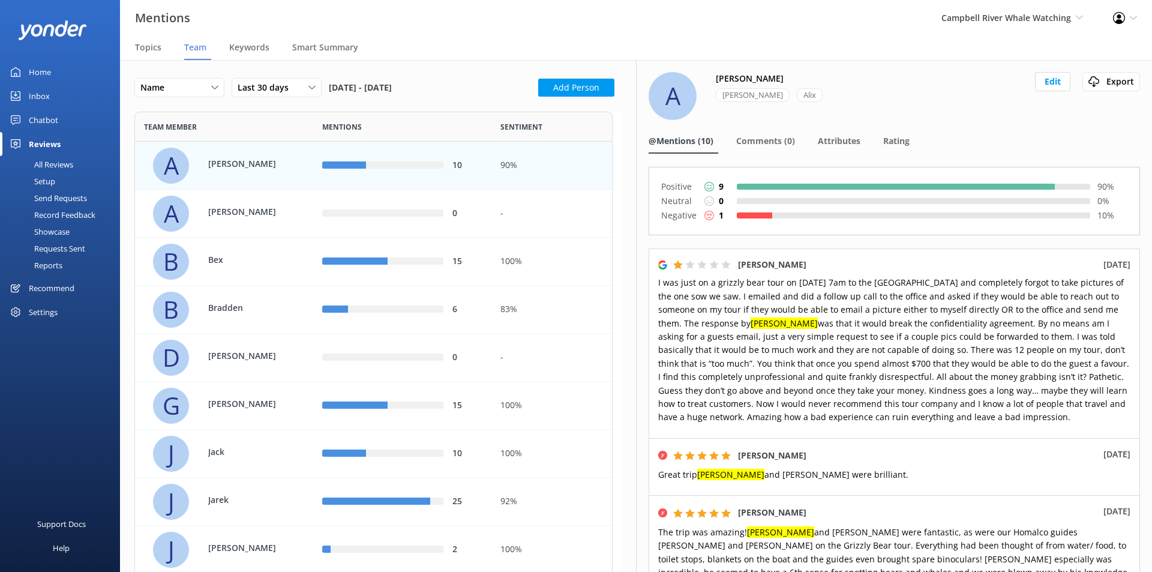
click at [709, 211] on use at bounding box center [709, 216] width 10 height 10
click at [725, 211] on div "Negative 1 10 %" at bounding box center [894, 215] width 466 height 14
click at [772, 212] on div "Negative 1 10 %" at bounding box center [894, 215] width 466 height 14
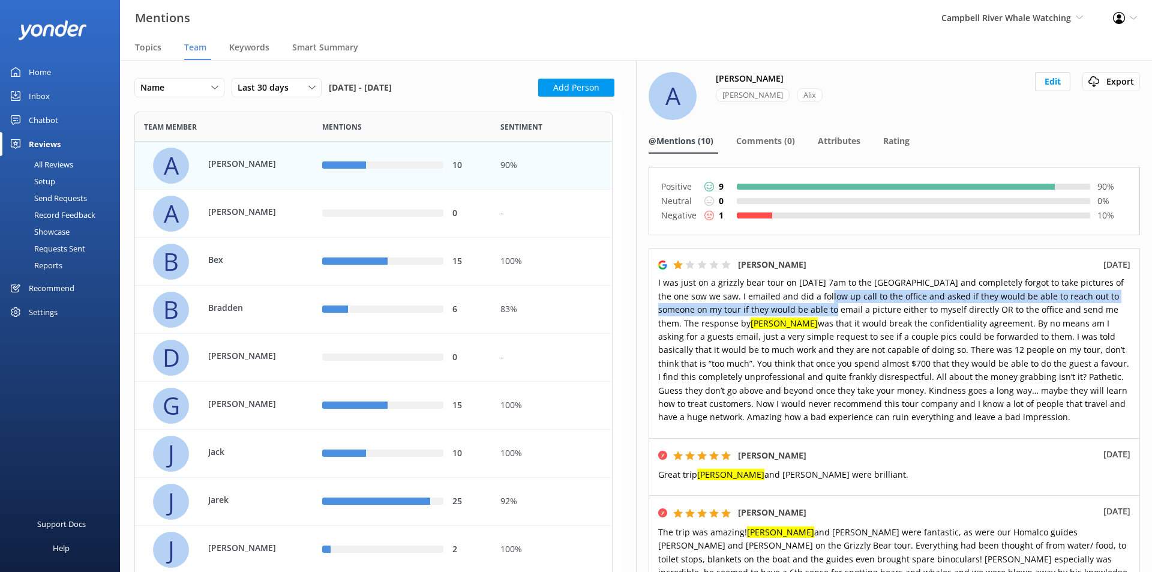
drag, startPoint x: 799, startPoint y: 291, endPoint x: 798, endPoint y: 307, distance: 16.2
click at [798, 307] on span "I was just on a grizzly bear tour on [DATE] 7am to the [GEOGRAPHIC_DATA] and co…" at bounding box center [893, 350] width 471 height 146
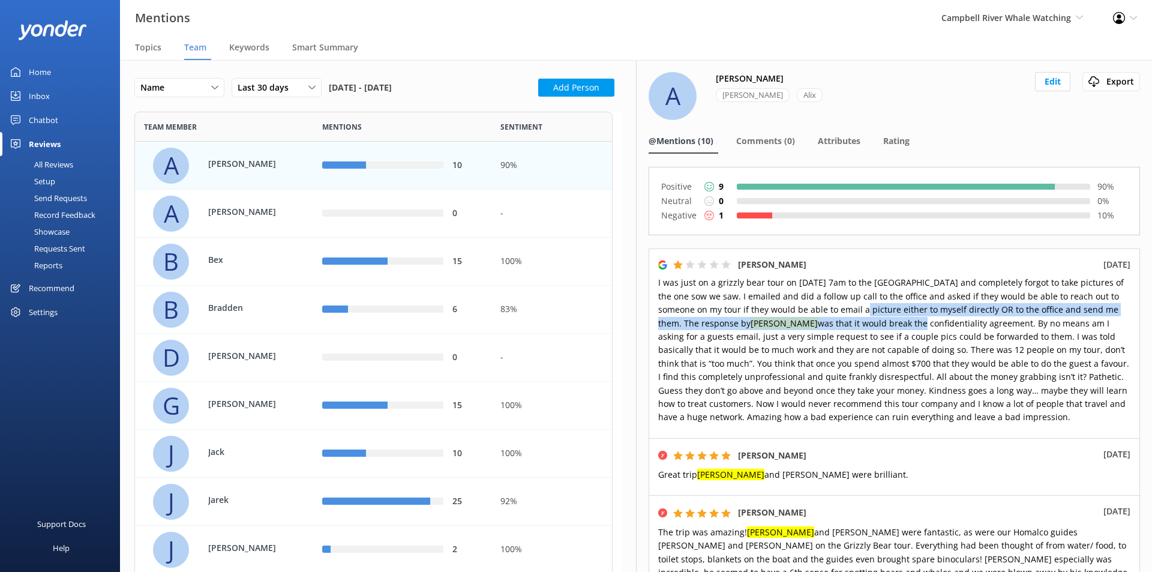
drag, startPoint x: 829, startPoint y: 310, endPoint x: 828, endPoint y: 319, distance: 9.1
click at [828, 319] on span "I was just on a grizzly bear tour on [DATE] 7am to the [GEOGRAPHIC_DATA] and co…" at bounding box center [893, 350] width 471 height 146
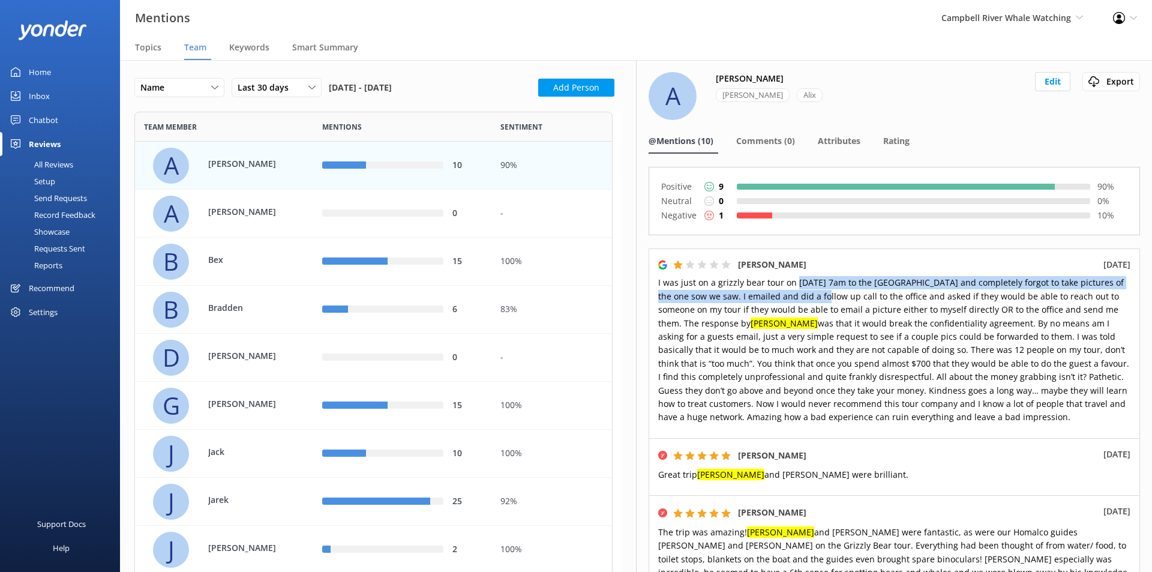
drag, startPoint x: 795, startPoint y: 286, endPoint x: 795, endPoint y: 296, distance: 10.2
click at [795, 296] on span "I was just on a grizzly bear tour on [DATE] 7am to the [GEOGRAPHIC_DATA] and co…" at bounding box center [893, 350] width 471 height 146
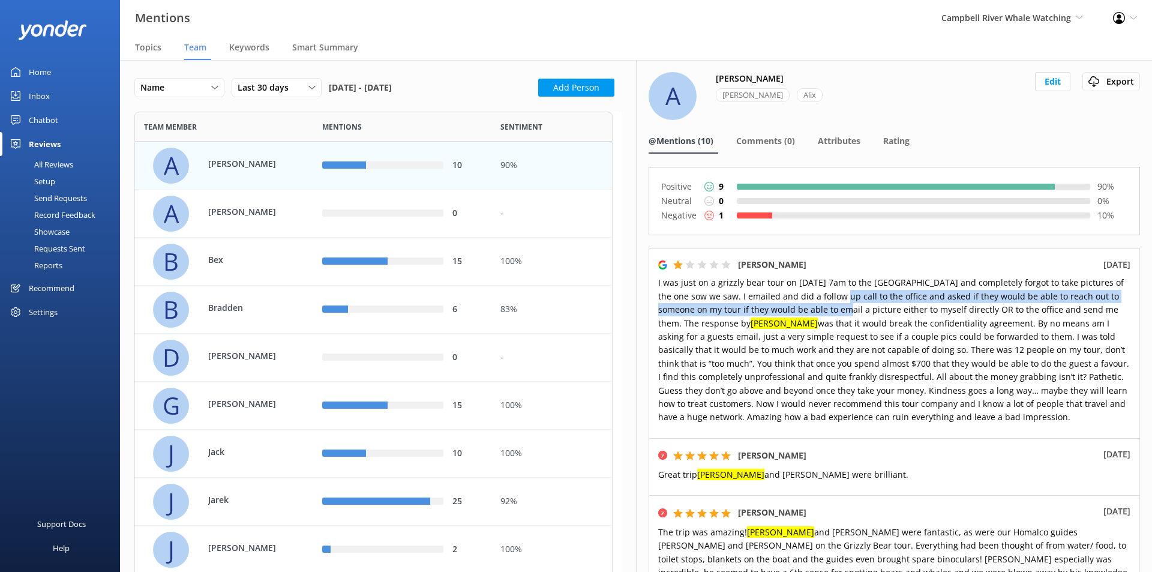
drag, startPoint x: 814, startPoint y: 297, endPoint x: 813, endPoint y: 304, distance: 7.3
click at [813, 304] on span "I was just on a grizzly bear tour on [DATE] 7am to the [GEOGRAPHIC_DATA] and co…" at bounding box center [893, 350] width 471 height 146
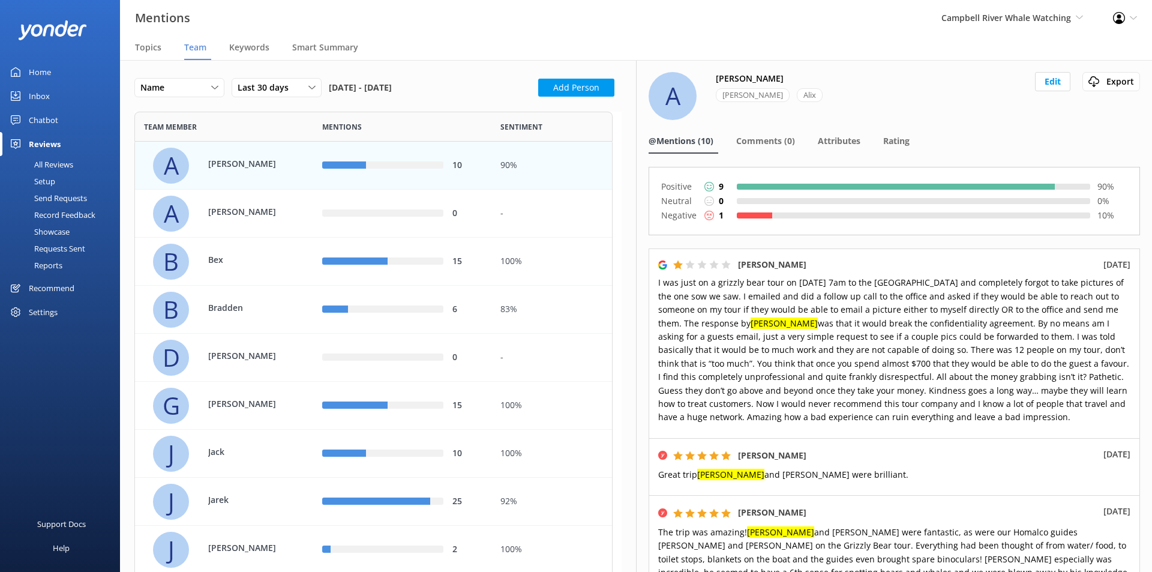
click at [838, 306] on span "I was just on a grizzly bear tour on [DATE] 7am to the [GEOGRAPHIC_DATA] and co…" at bounding box center [893, 350] width 471 height 146
drag, startPoint x: 970, startPoint y: 326, endPoint x: 1101, endPoint y: 323, distance: 130.2
click at [1101, 323] on span "I was just on a grizzly bear tour on [DATE] 7am to the [GEOGRAPHIC_DATA] and co…" at bounding box center [893, 350] width 471 height 146
click at [818, 329] on p "I was just on a grizzly bear tour on [DATE] 7am to the [GEOGRAPHIC_DATA] and co…" at bounding box center [894, 350] width 472 height 148
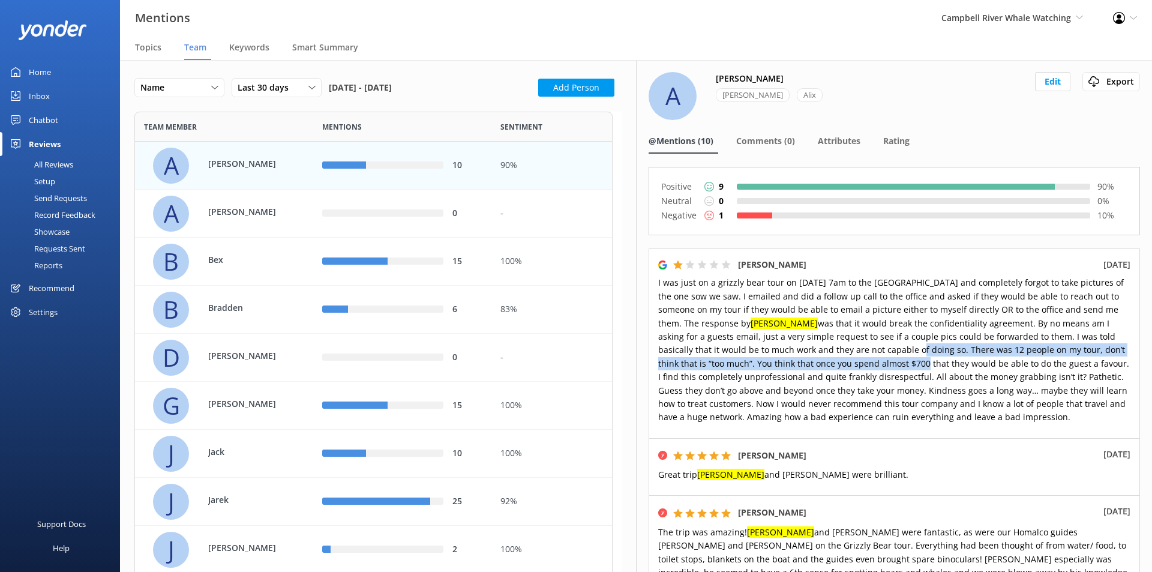
drag, startPoint x: 803, startPoint y: 349, endPoint x: 805, endPoint y: 360, distance: 10.9
click at [805, 360] on span "I was just on a grizzly bear tour on [DATE] 7am to the [GEOGRAPHIC_DATA] and co…" at bounding box center [893, 350] width 471 height 146
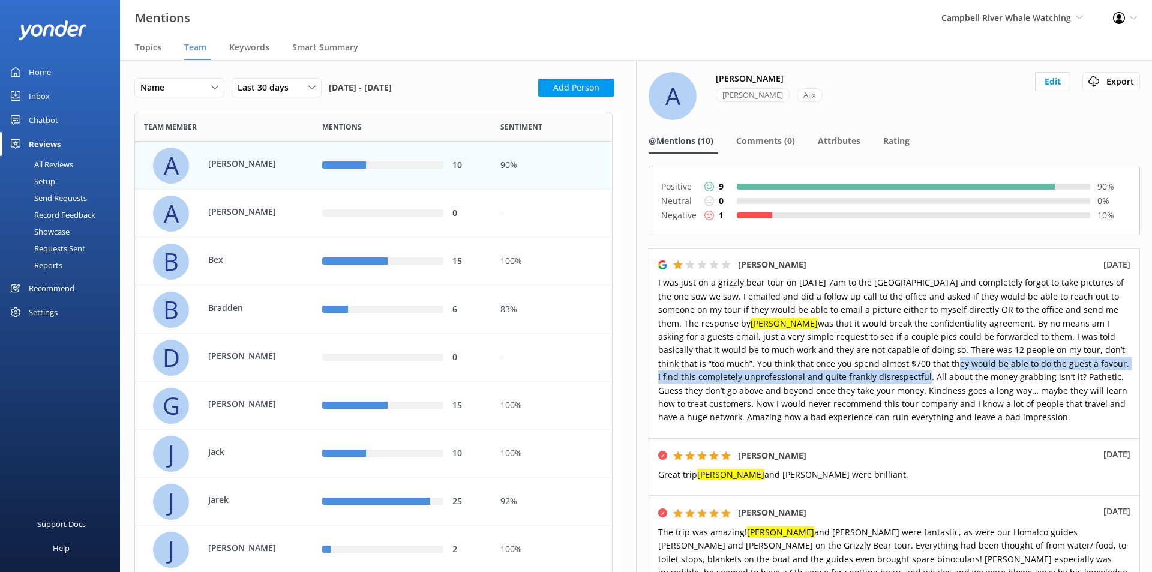
drag, startPoint x: 836, startPoint y: 363, endPoint x: 836, endPoint y: 375, distance: 12.0
click at [836, 375] on span "I was just on a grizzly bear tour on [DATE] 7am to the [GEOGRAPHIC_DATA] and co…" at bounding box center [893, 350] width 471 height 146
drag, startPoint x: 820, startPoint y: 368, endPoint x: 823, endPoint y: 377, distance: 9.9
click at [823, 377] on span "I was just on a grizzly bear tour on [DATE] 7am to the [GEOGRAPHIC_DATA] and co…" at bounding box center [893, 350] width 471 height 146
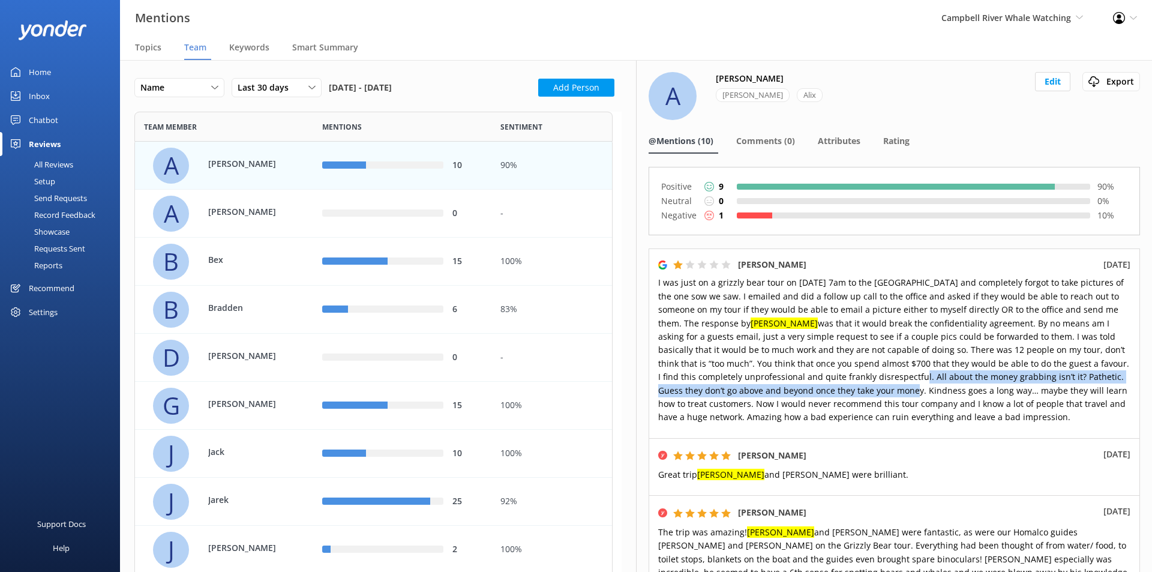
drag, startPoint x: 832, startPoint y: 379, endPoint x: 832, endPoint y: 388, distance: 9.0
click at [832, 388] on span "I was just on a grizzly bear tour on [DATE] 7am to the [GEOGRAPHIC_DATA] and co…" at bounding box center [893, 350] width 471 height 146
drag, startPoint x: 808, startPoint y: 374, endPoint x: 808, endPoint y: 386, distance: 12.6
click at [808, 386] on span "I was just on a grizzly bear tour on [DATE] 7am to the [GEOGRAPHIC_DATA] and co…" at bounding box center [893, 350] width 471 height 146
drag, startPoint x: 787, startPoint y: 379, endPoint x: 789, endPoint y: 386, distance: 8.0
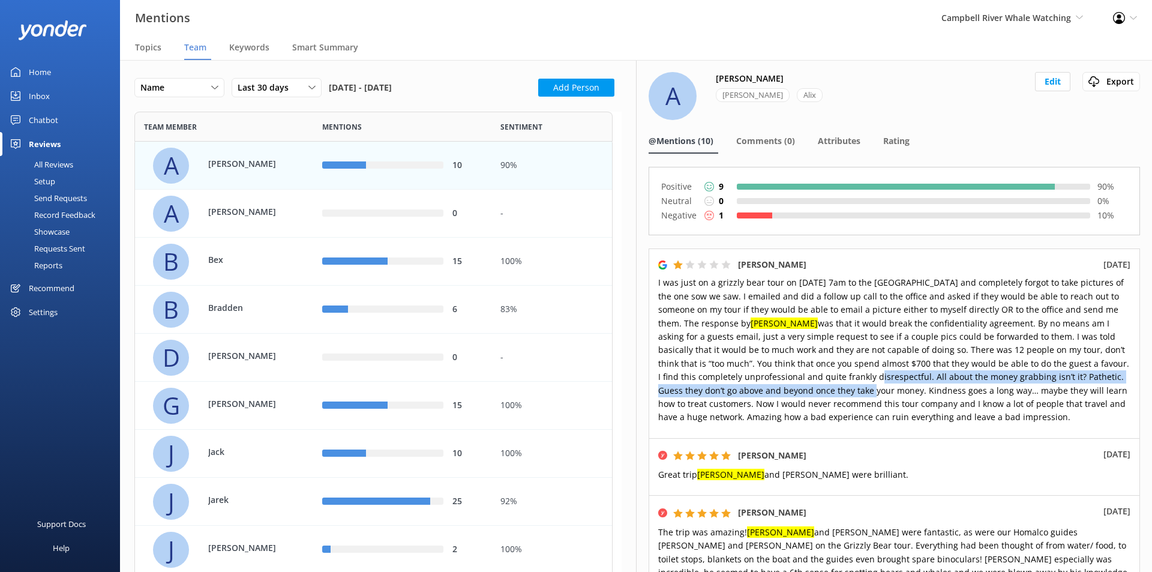
click at [789, 386] on span "I was just on a grizzly bear tour on [DATE] 7am to the [GEOGRAPHIC_DATA] and co…" at bounding box center [893, 350] width 471 height 146
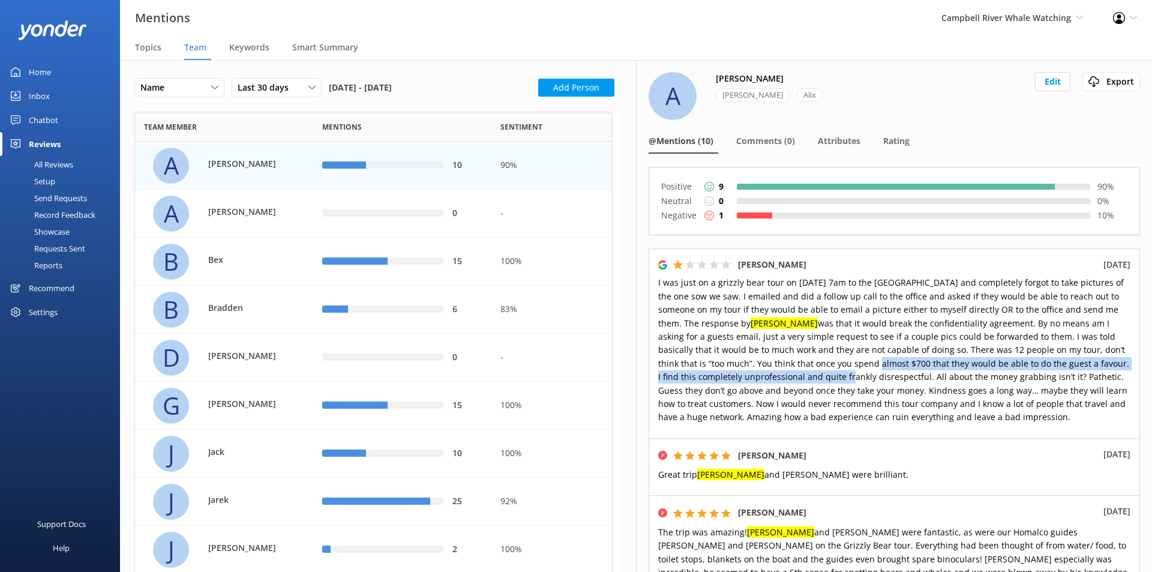
drag, startPoint x: 758, startPoint y: 362, endPoint x: 761, endPoint y: 374, distance: 11.7
click at [761, 374] on span "I was just on a grizzly bear tour on [DATE] 7am to the [GEOGRAPHIC_DATA] and co…" at bounding box center [893, 350] width 471 height 146
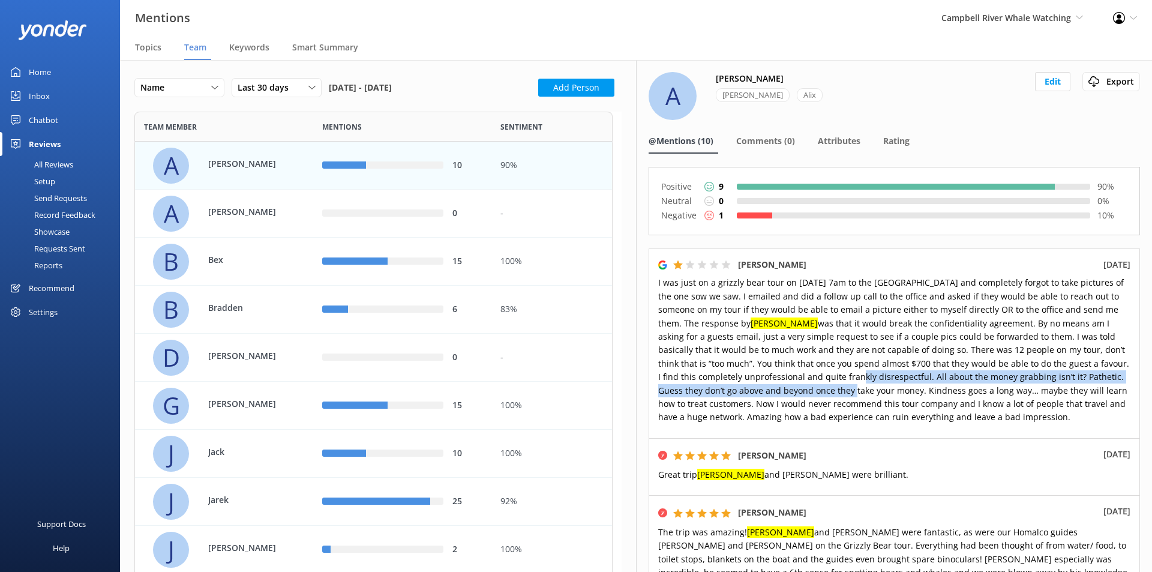
drag, startPoint x: 772, startPoint y: 376, endPoint x: 771, endPoint y: 389, distance: 12.6
click at [771, 389] on span "I was just on a grizzly bear tour on [DATE] 7am to the [GEOGRAPHIC_DATA] and co…" at bounding box center [893, 350] width 471 height 146
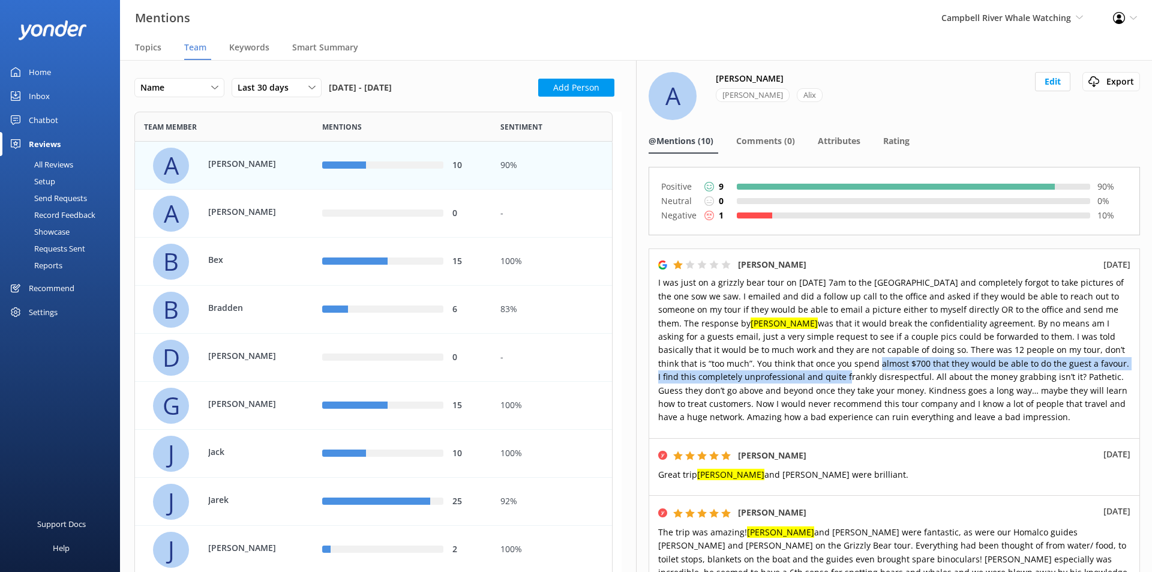
drag, startPoint x: 758, startPoint y: 380, endPoint x: 760, endPoint y: 367, distance: 13.3
click at [760, 367] on span "I was just on a grizzly bear tour on [DATE] 7am to the [GEOGRAPHIC_DATA] and co…" at bounding box center [893, 350] width 471 height 146
drag, startPoint x: 751, startPoint y: 363, endPoint x: 753, endPoint y: 371, distance: 8.7
click at [753, 371] on span "I was just on a grizzly bear tour on [DATE] 7am to the [GEOGRAPHIC_DATA] and co…" at bounding box center [893, 350] width 471 height 146
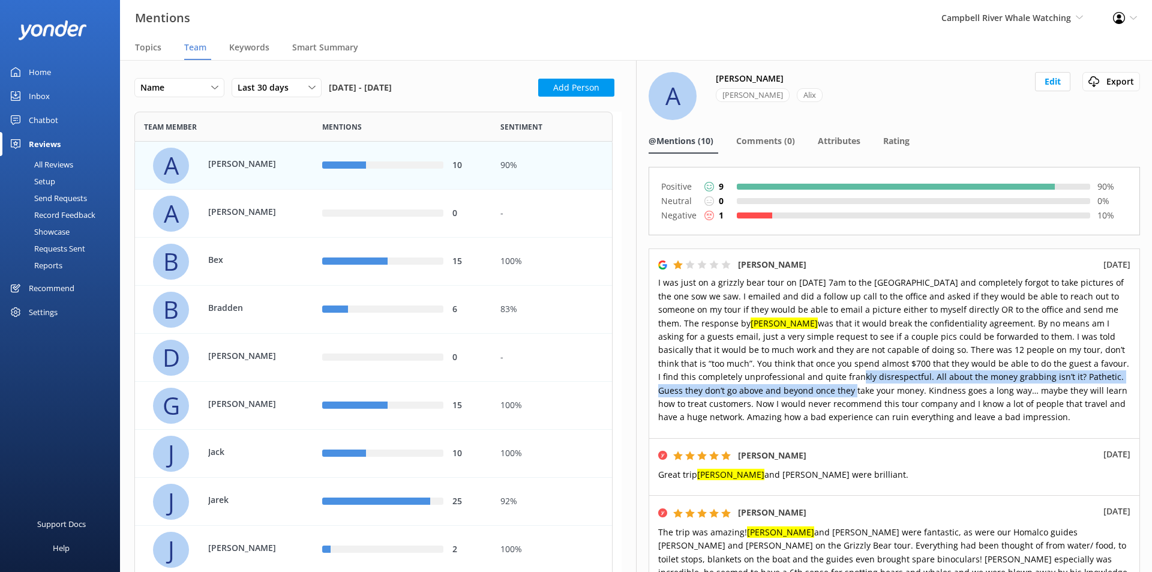
drag, startPoint x: 769, startPoint y: 376, endPoint x: 770, endPoint y: 387, distance: 11.4
click at [770, 387] on span "I was just on a grizzly bear tour on [DATE] 7am to the [GEOGRAPHIC_DATA] and co…" at bounding box center [893, 350] width 471 height 146
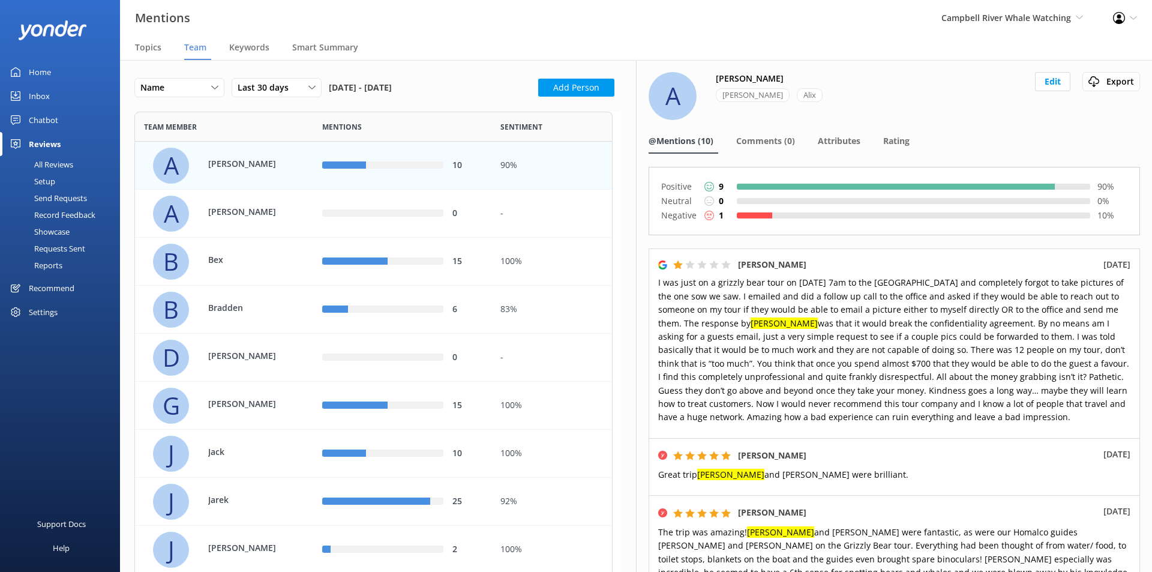
click at [821, 394] on span "I was just on a grizzly bear tour on [DATE] 7am to the [GEOGRAPHIC_DATA] and co…" at bounding box center [893, 350] width 471 height 146
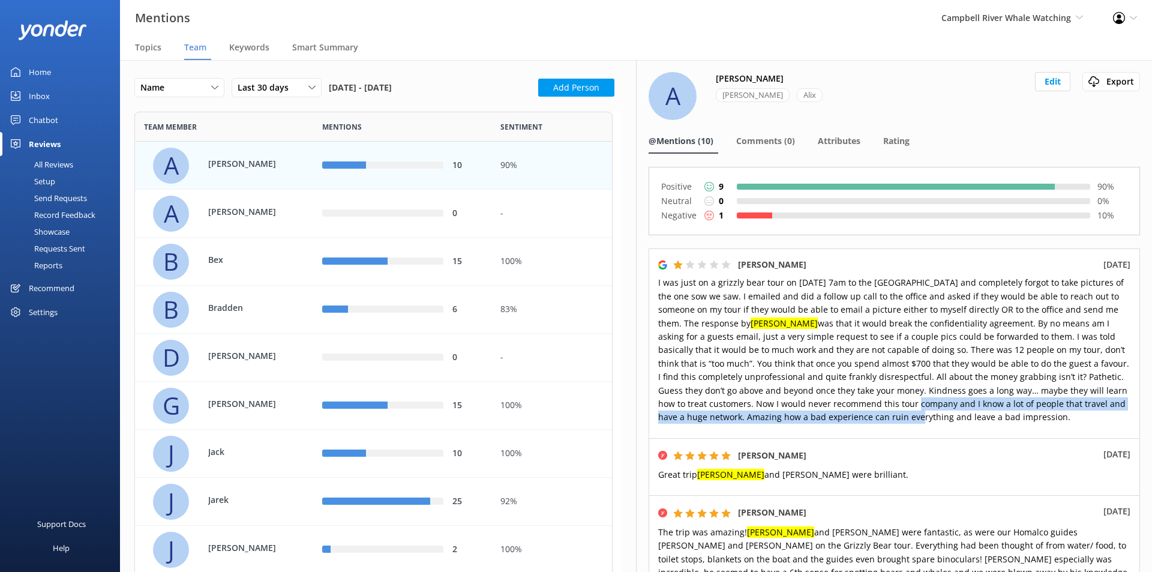
drag, startPoint x: 862, startPoint y: 405, endPoint x: 864, endPoint y: 419, distance: 14.5
click at [864, 419] on span "I was just on a grizzly bear tour on [DATE] 7am to the [GEOGRAPHIC_DATA] and co…" at bounding box center [893, 350] width 471 height 146
drag, startPoint x: 848, startPoint y: 407, endPoint x: 851, endPoint y: 417, distance: 10.6
click at [851, 417] on span "I was just on a grizzly bear tour on [DATE] 7am to the [GEOGRAPHIC_DATA] and co…" at bounding box center [893, 350] width 471 height 146
drag, startPoint x: 839, startPoint y: 407, endPoint x: 841, endPoint y: 420, distance: 13.4
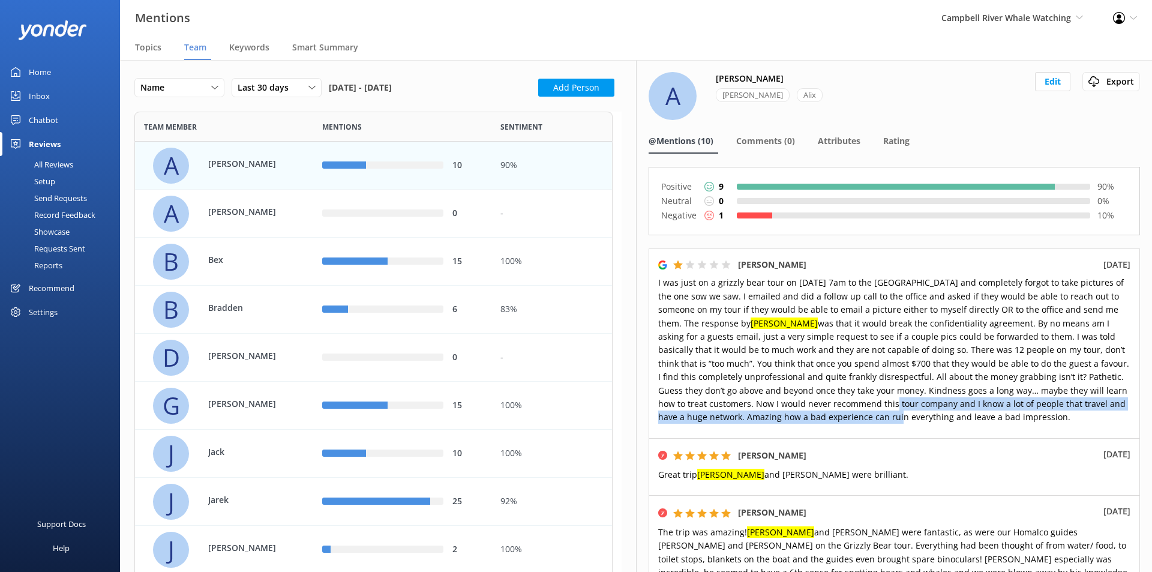
click at [841, 420] on span "I was just on a grizzly bear tour on [DATE] 7am to the [GEOGRAPHIC_DATA] and co…" at bounding box center [893, 350] width 471 height 146
drag, startPoint x: 826, startPoint y: 407, endPoint x: 827, endPoint y: 415, distance: 7.4
click at [827, 415] on span "I was just on a grizzly bear tour on [DATE] 7am to the [GEOGRAPHIC_DATA] and co…" at bounding box center [893, 350] width 471 height 146
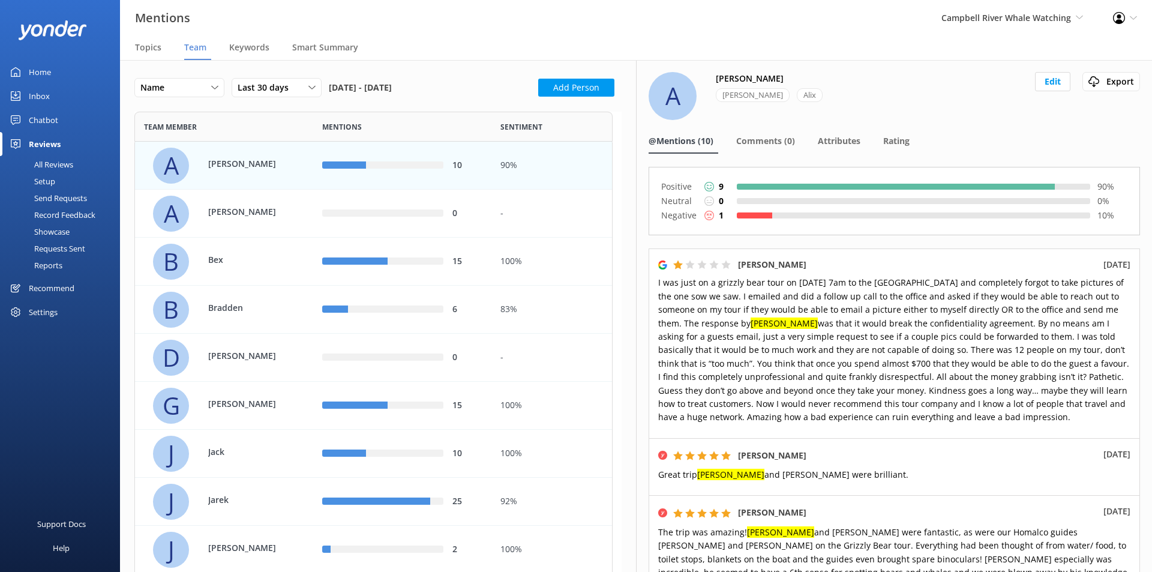
click at [846, 419] on span "I was just on a grizzly bear tour on [DATE] 7am to the [GEOGRAPHIC_DATA] and co…" at bounding box center [893, 350] width 471 height 146
